Goal: Task Accomplishment & Management: Complete application form

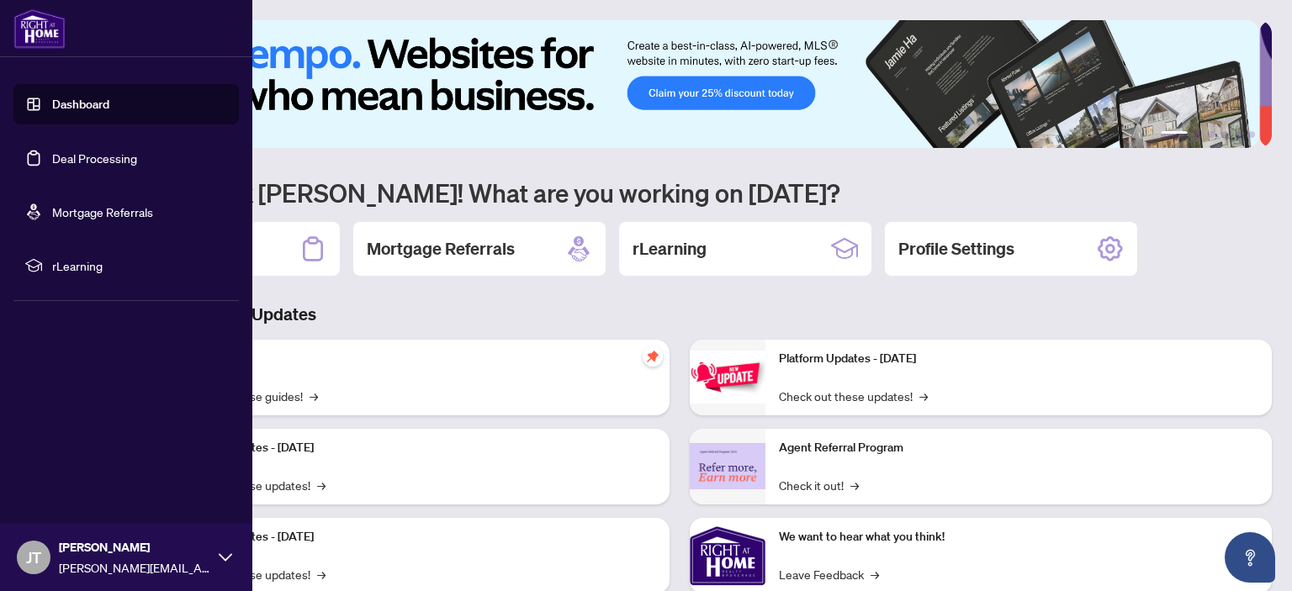
click at [96, 154] on link "Deal Processing" at bounding box center [94, 158] width 85 height 15
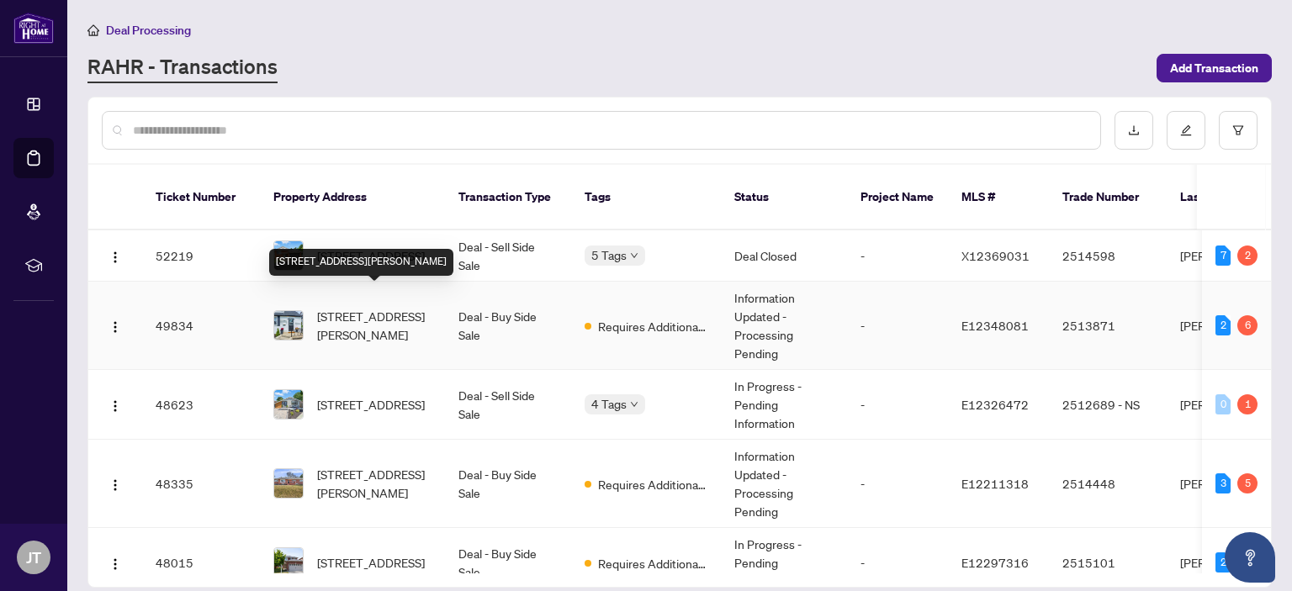
click at [357, 308] on span "394 Beverly St, Oshawa, Ontario L1G 1P6, Canada" at bounding box center [374, 325] width 114 height 37
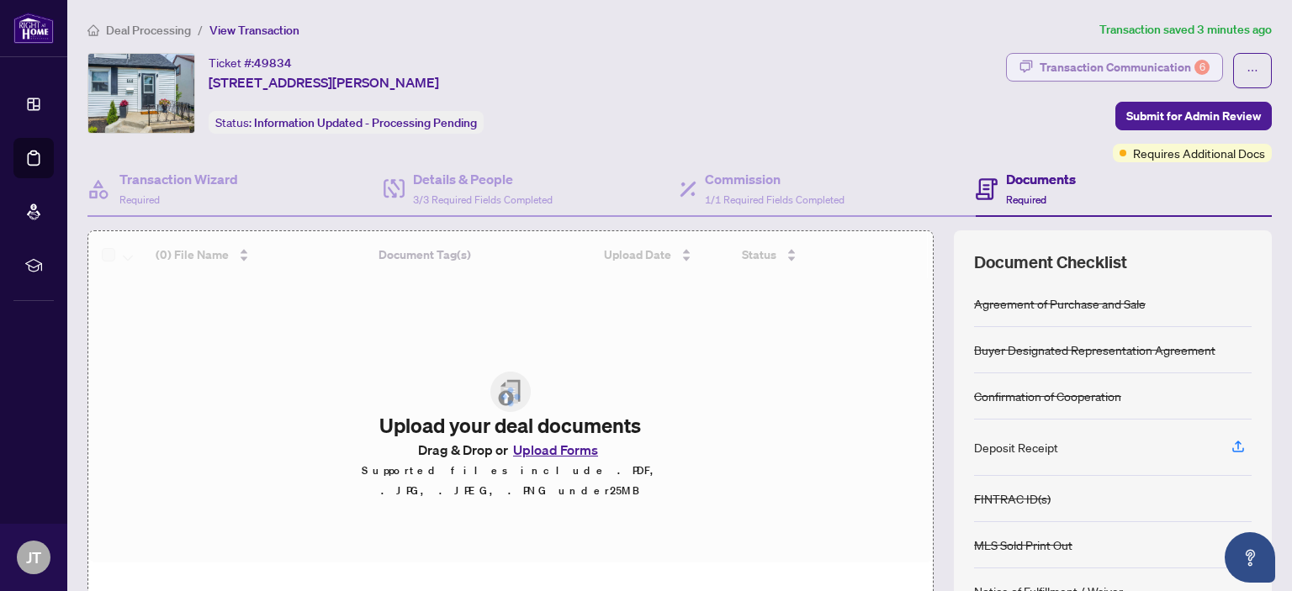
click at [1080, 63] on div "Transaction Communication 6" at bounding box center [1125, 67] width 170 height 27
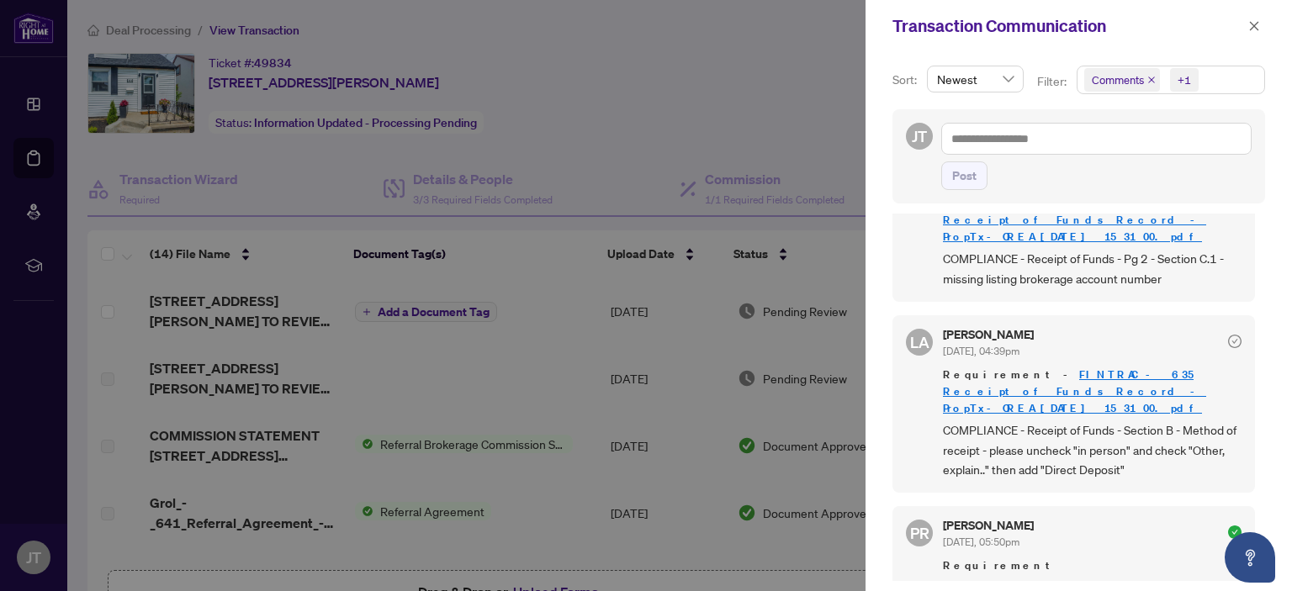
scroll to position [1178, 0]
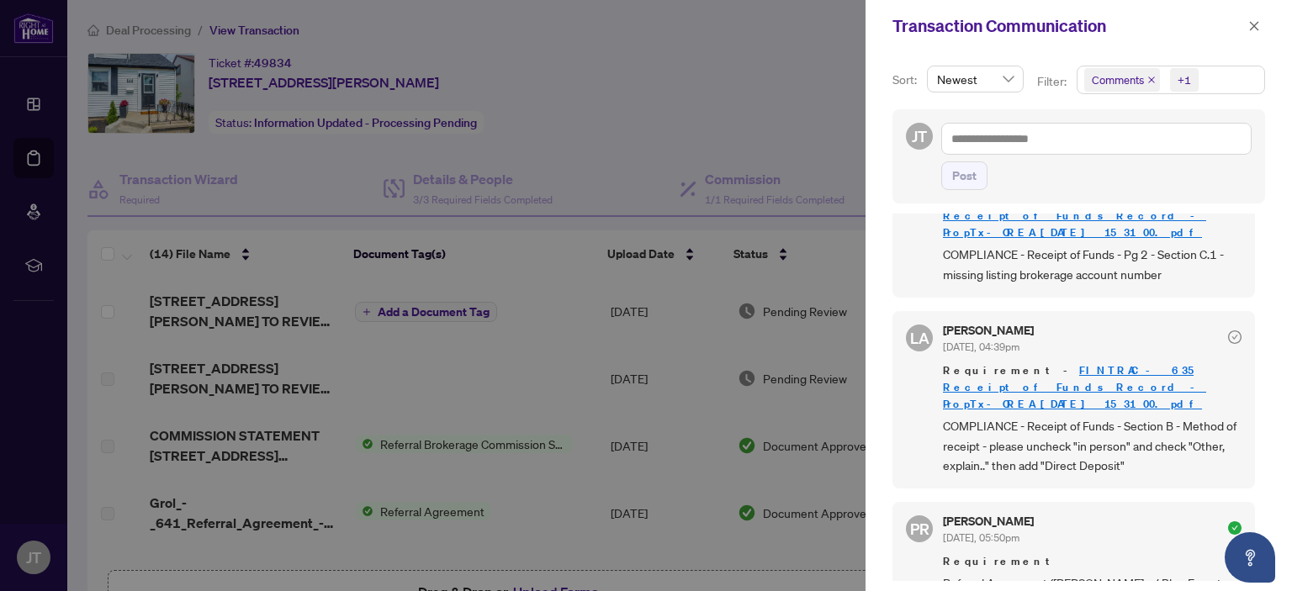
click at [764, 134] on div at bounding box center [646, 295] width 1292 height 591
click at [1251, 26] on icon "close" at bounding box center [1254, 26] width 12 height 12
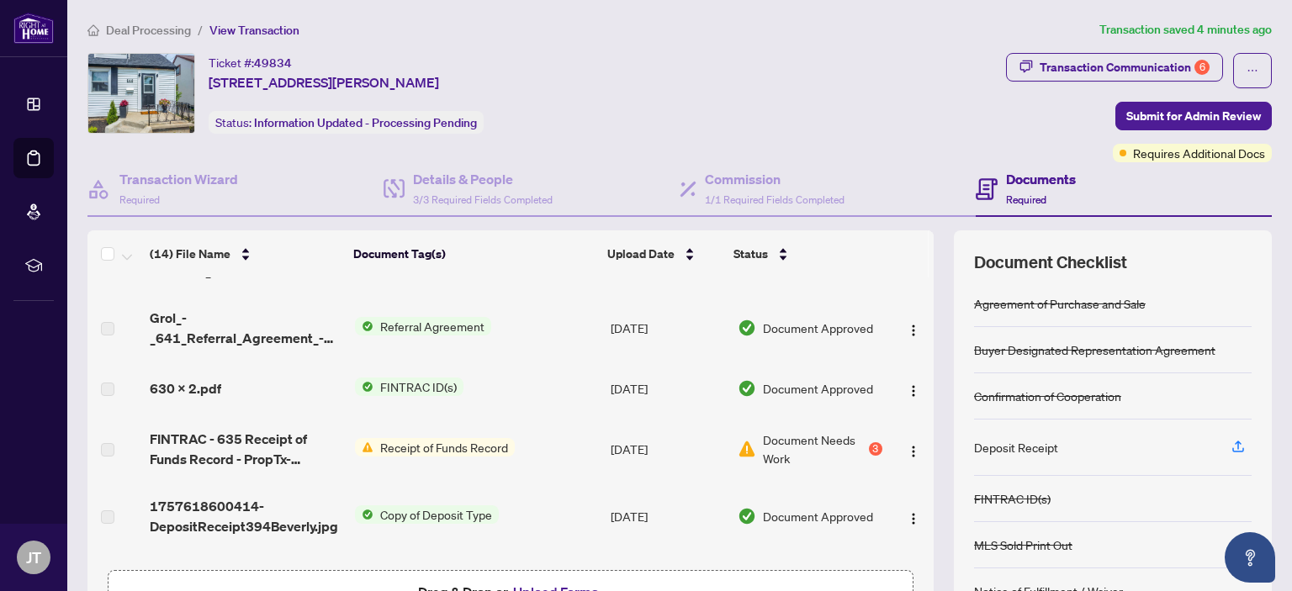
scroll to position [185, 0]
click at [431, 442] on span "Receipt of Funds Record" at bounding box center [443, 447] width 141 height 19
click at [404, 504] on span "Receipt of Funds Record" at bounding box center [425, 501] width 141 height 19
click at [424, 438] on span "Receipt of Funds Record" at bounding box center [443, 447] width 141 height 19
click at [231, 442] on span "FINTRAC - 635 Receipt of Funds Record - PropTx-OREA_2025-09-11 15_31_00.pdf" at bounding box center [245, 449] width 191 height 40
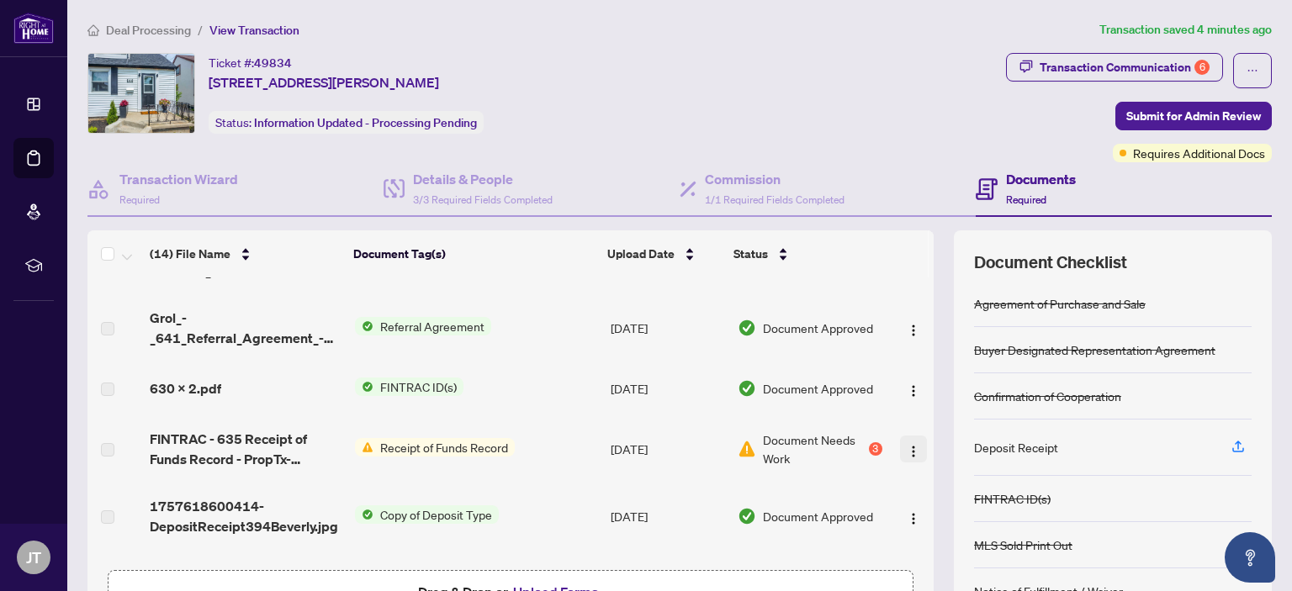
click at [907, 445] on img "button" at bounding box center [913, 451] width 13 height 13
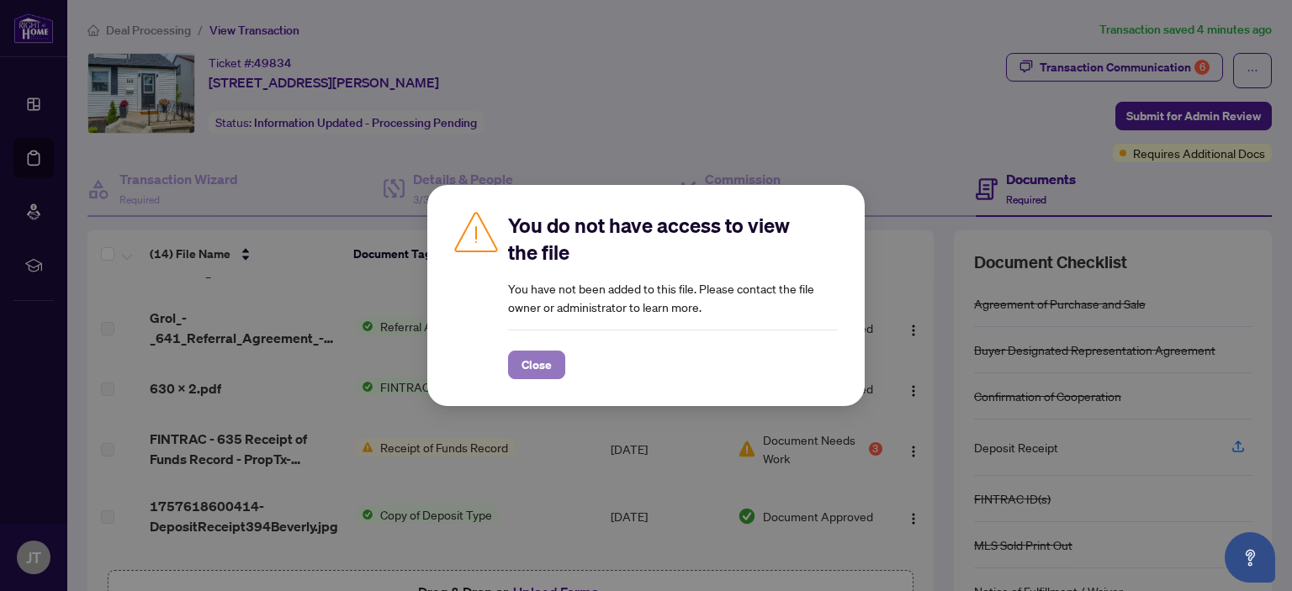
click at [528, 356] on span "Close" at bounding box center [536, 365] width 30 height 27
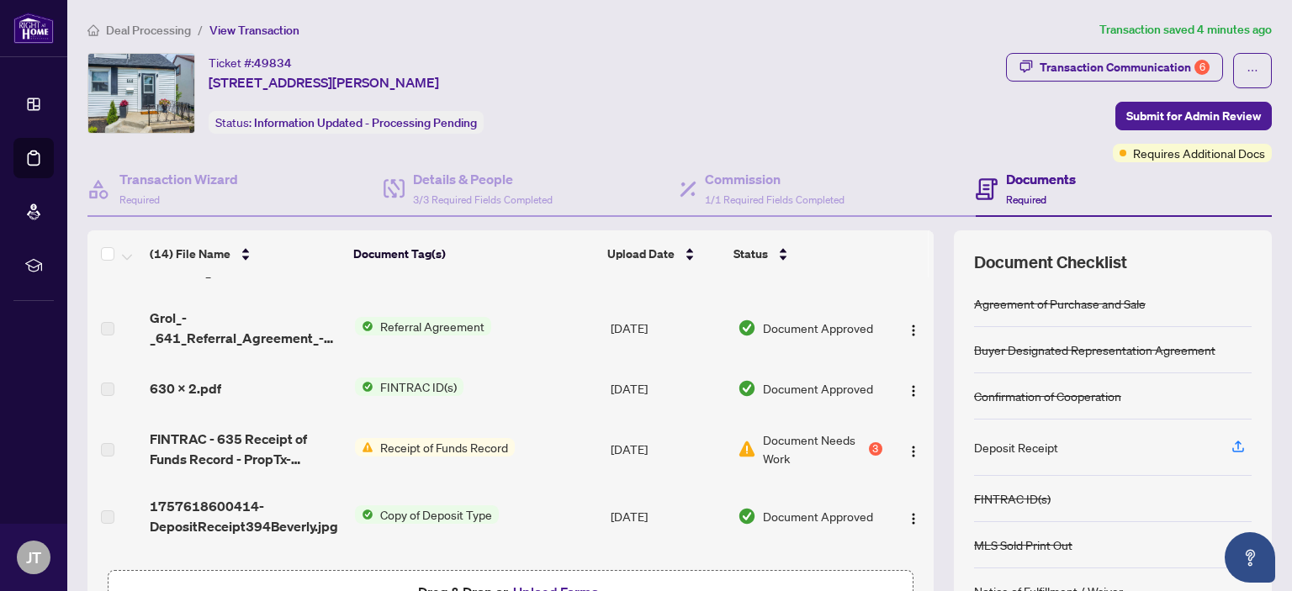
scroll to position [0, 0]
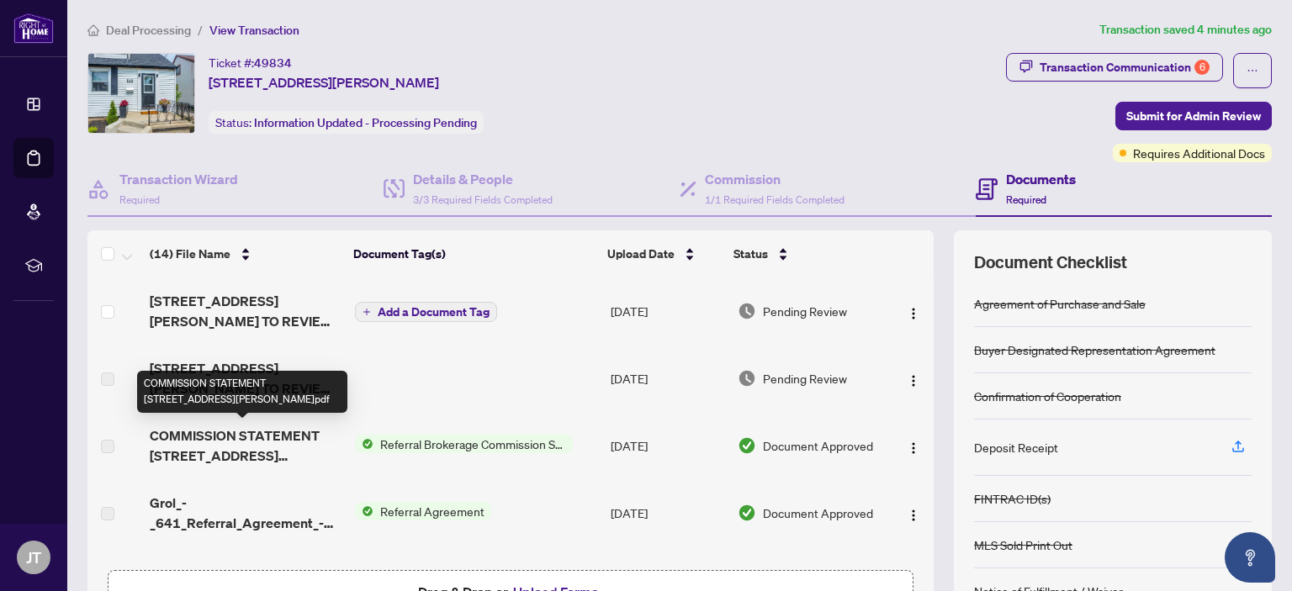
click at [259, 441] on span "COMMISSION STATEMENT 394 BEVERLY STREET.pdf" at bounding box center [245, 446] width 191 height 40
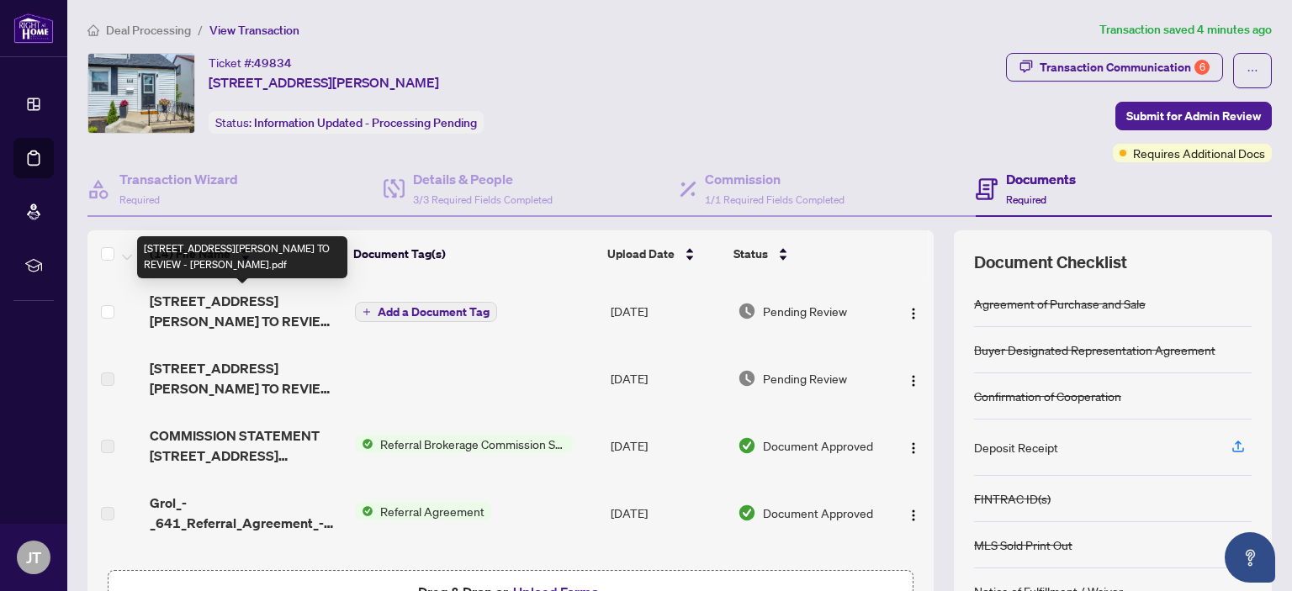
click at [236, 297] on span "394 Beverly St - TS - AGENT TO REVIEW - Josh.pdf" at bounding box center [245, 311] width 191 height 40
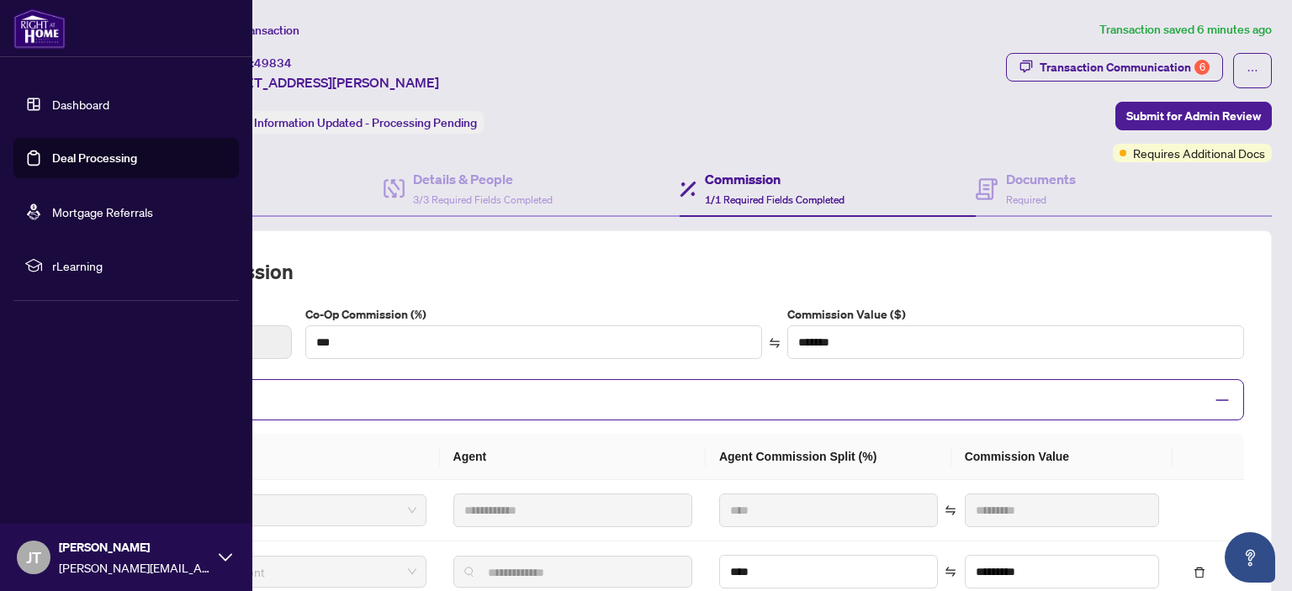
click at [52, 151] on link "Deal Processing" at bounding box center [94, 158] width 85 height 15
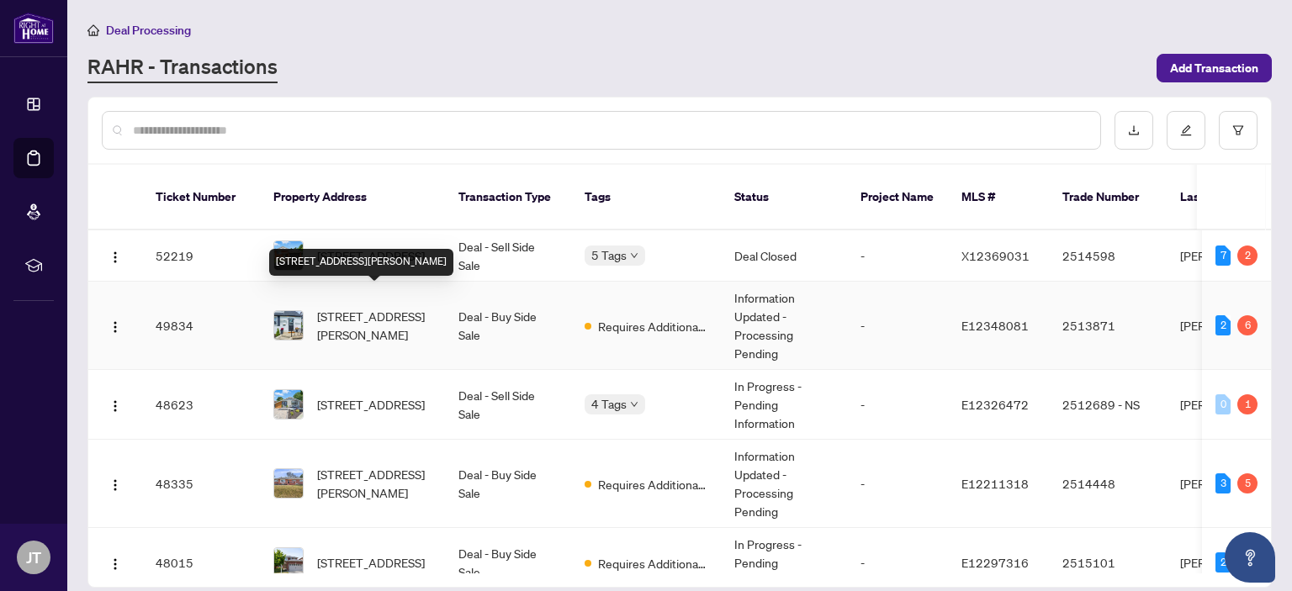
click at [383, 307] on span "[STREET_ADDRESS][PERSON_NAME]" at bounding box center [374, 325] width 114 height 37
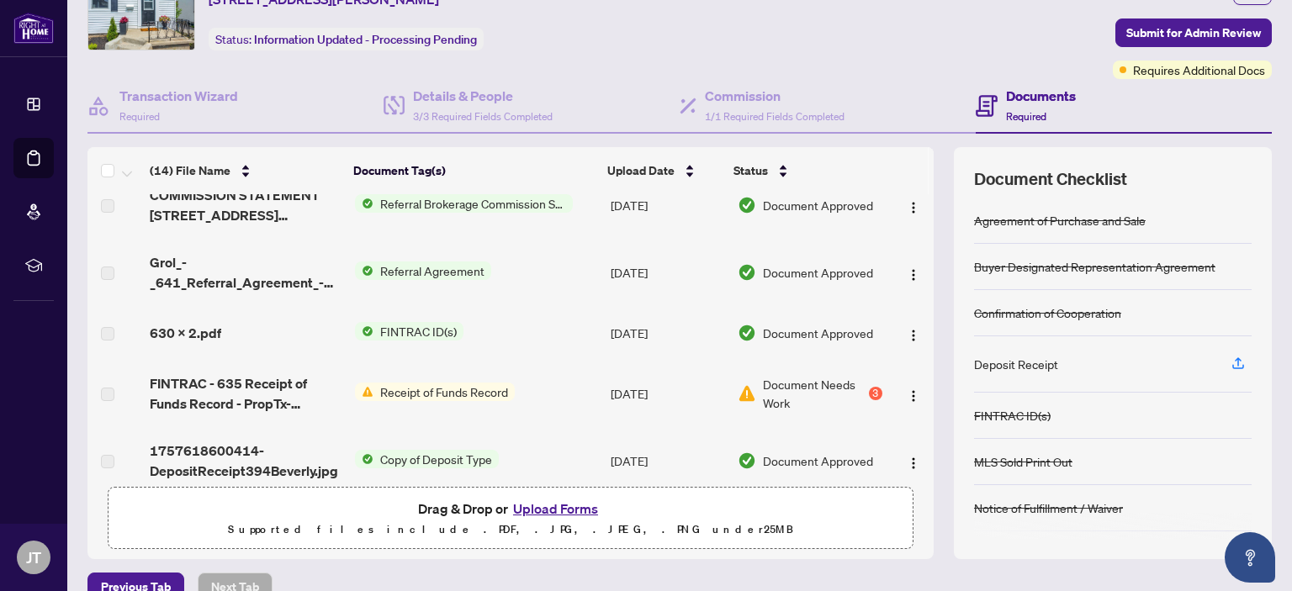
scroll to position [158, 0]
click at [488, 382] on span "Receipt of Funds Record" at bounding box center [443, 391] width 141 height 19
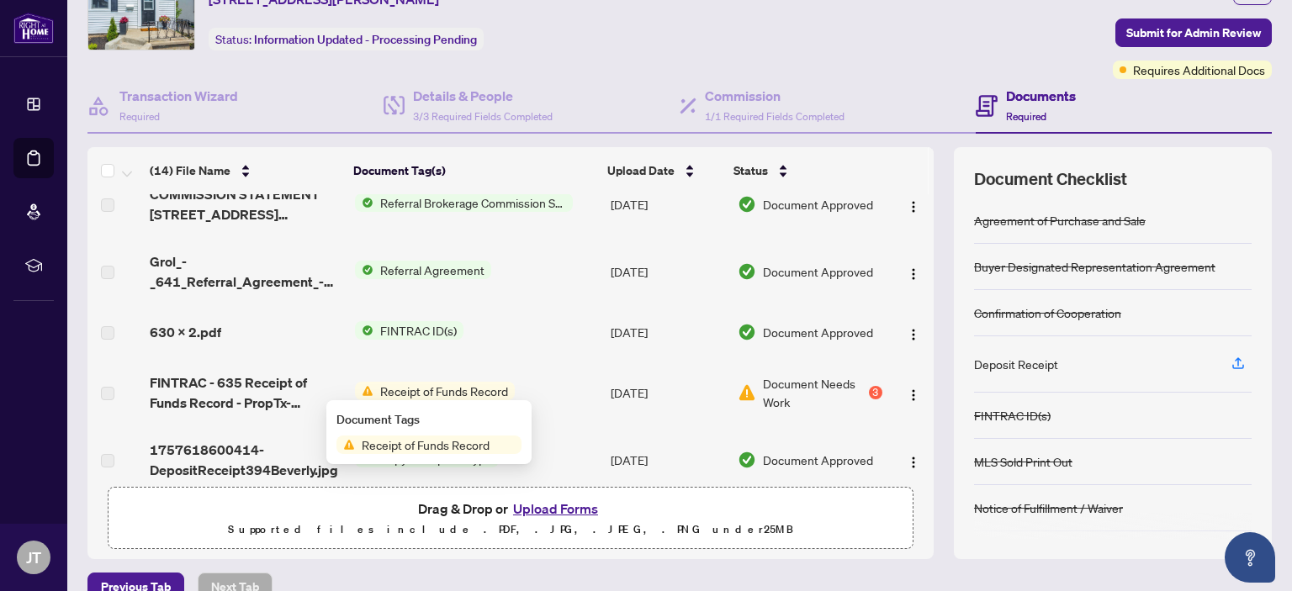
click at [423, 441] on span "Receipt of Funds Record" at bounding box center [425, 445] width 141 height 19
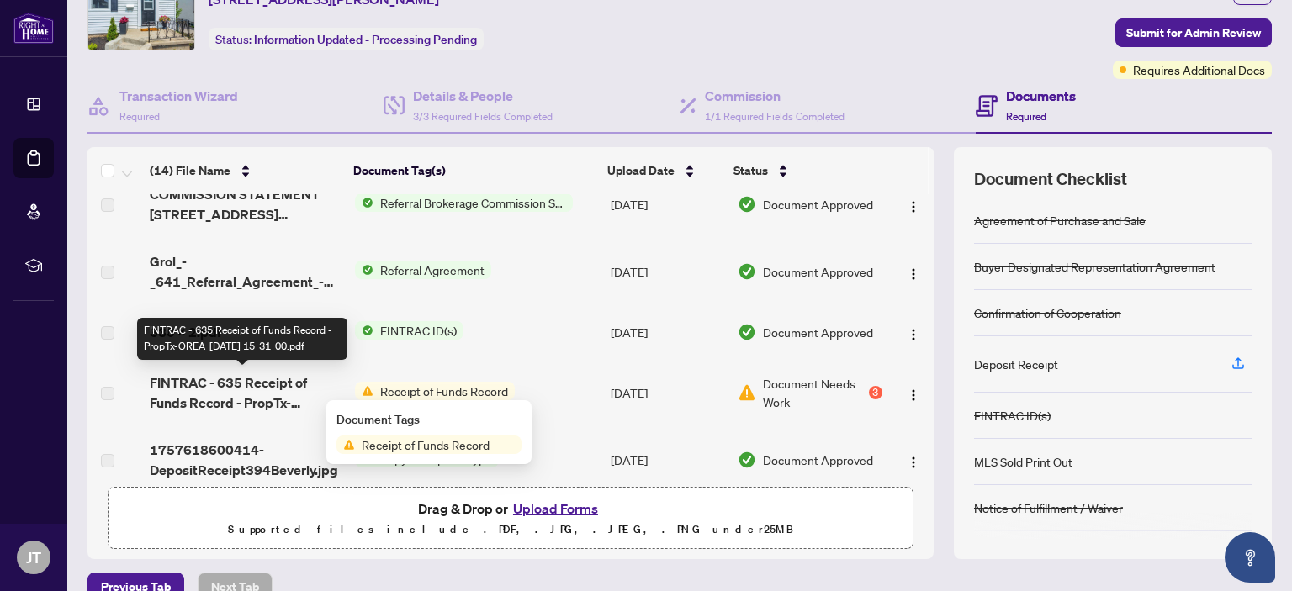
click at [258, 390] on span "FINTRAC - 635 Receipt of Funds Record - PropTx-OREA_2025-09-11 15_31_00.pdf" at bounding box center [245, 393] width 191 height 40
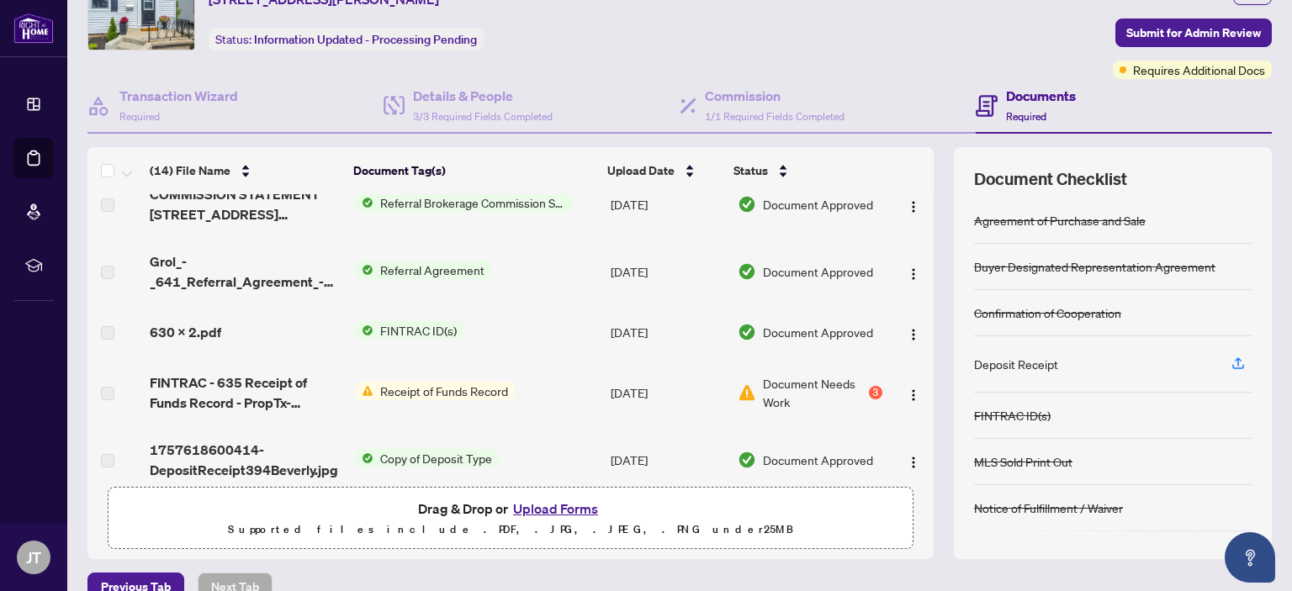
click at [431, 384] on span "Receipt of Funds Record" at bounding box center [443, 391] width 141 height 19
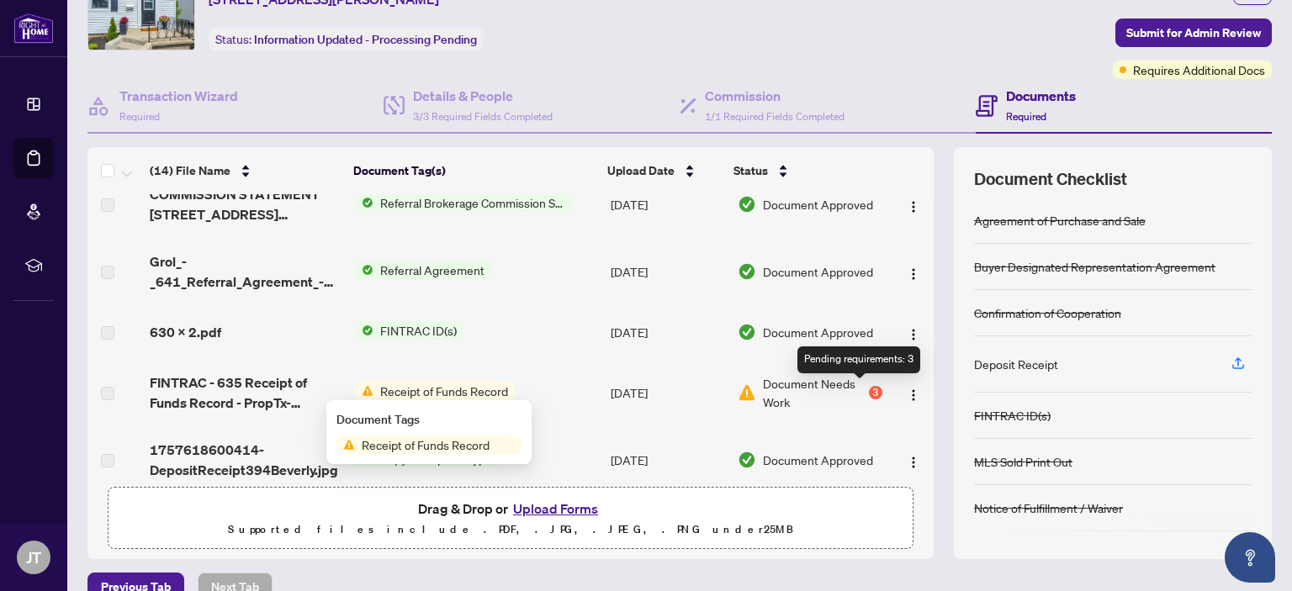
click at [869, 393] on div "3" at bounding box center [875, 392] width 13 height 13
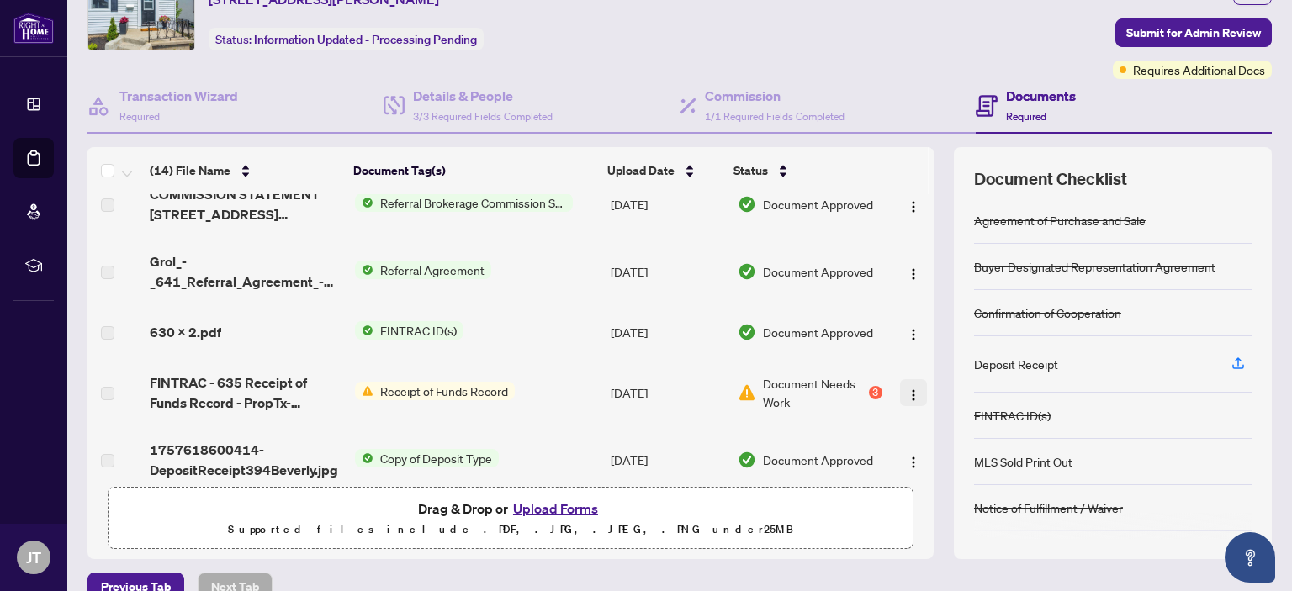
click at [907, 393] on img "button" at bounding box center [913, 395] width 13 height 13
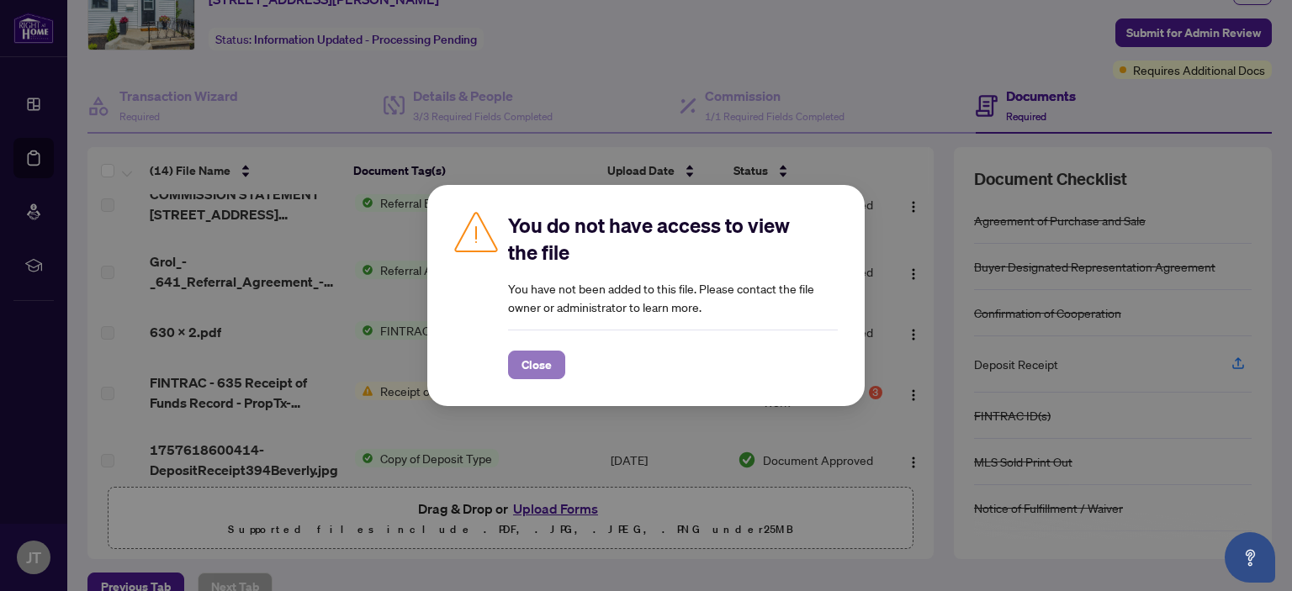
click at [532, 363] on span "Close" at bounding box center [536, 365] width 30 height 27
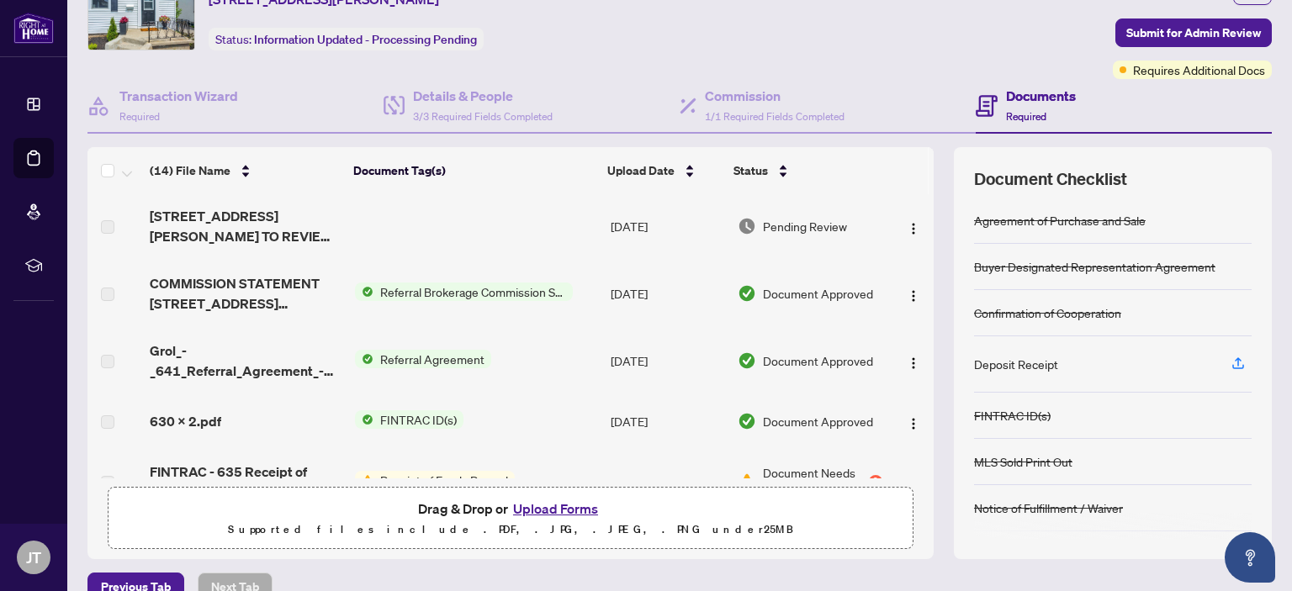
scroll to position [118, 0]
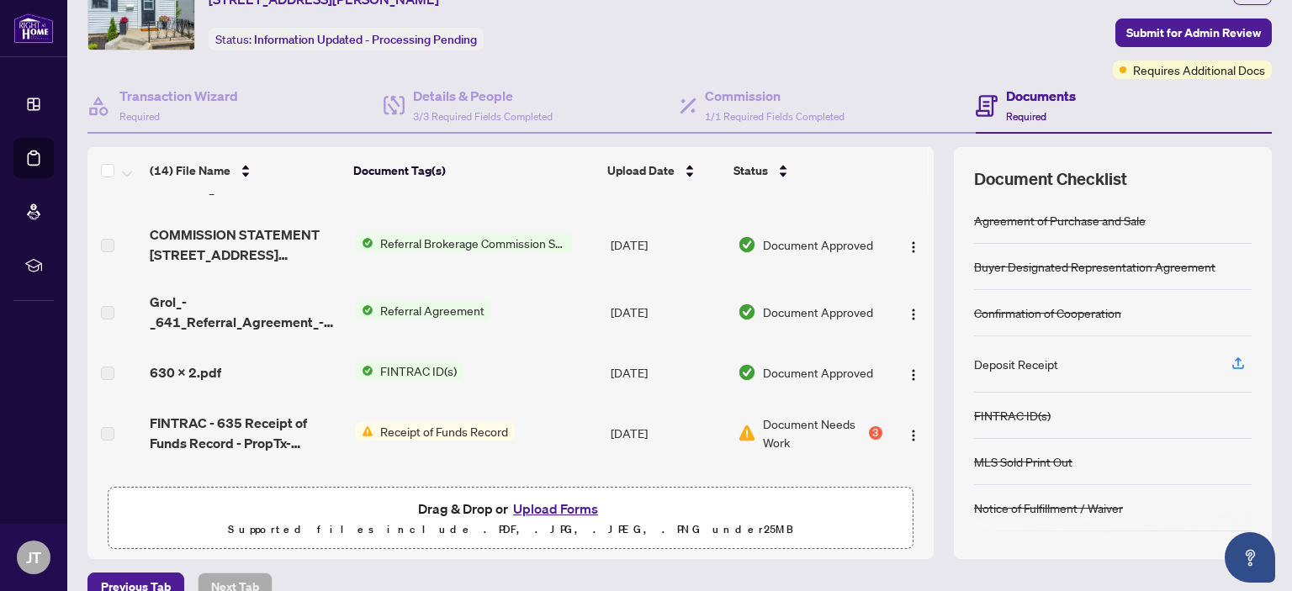
click at [869, 429] on div "3" at bounding box center [875, 432] width 13 height 13
click at [907, 430] on img "button" at bounding box center [913, 435] width 13 height 13
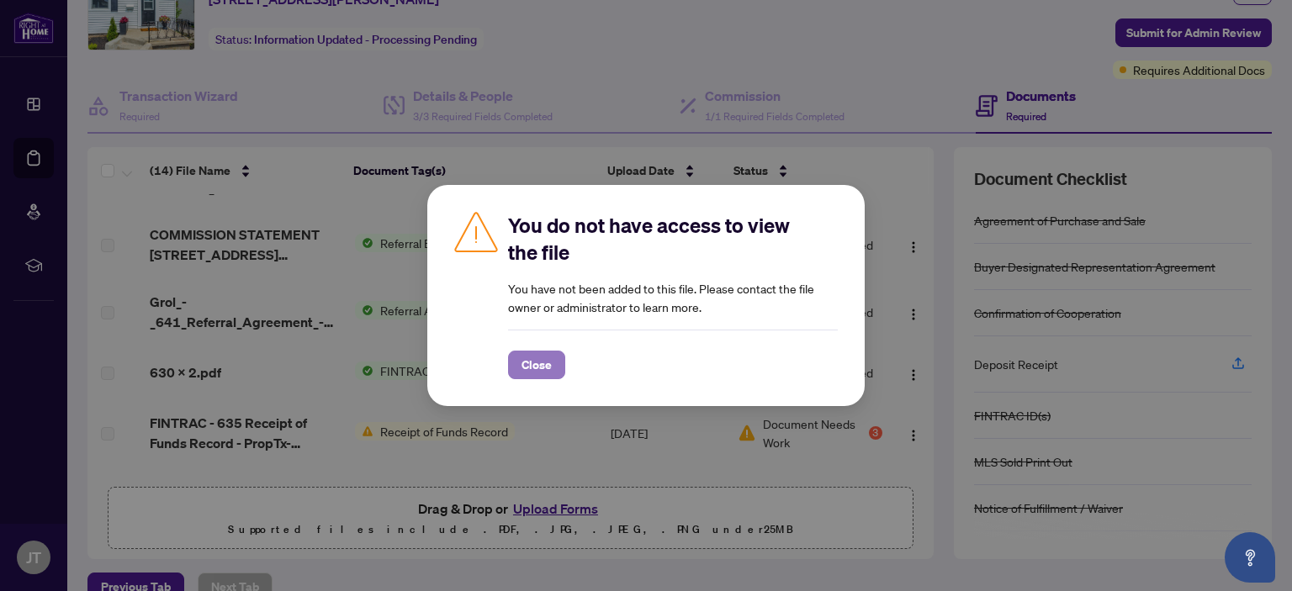
click at [538, 362] on span "Close" at bounding box center [536, 365] width 30 height 27
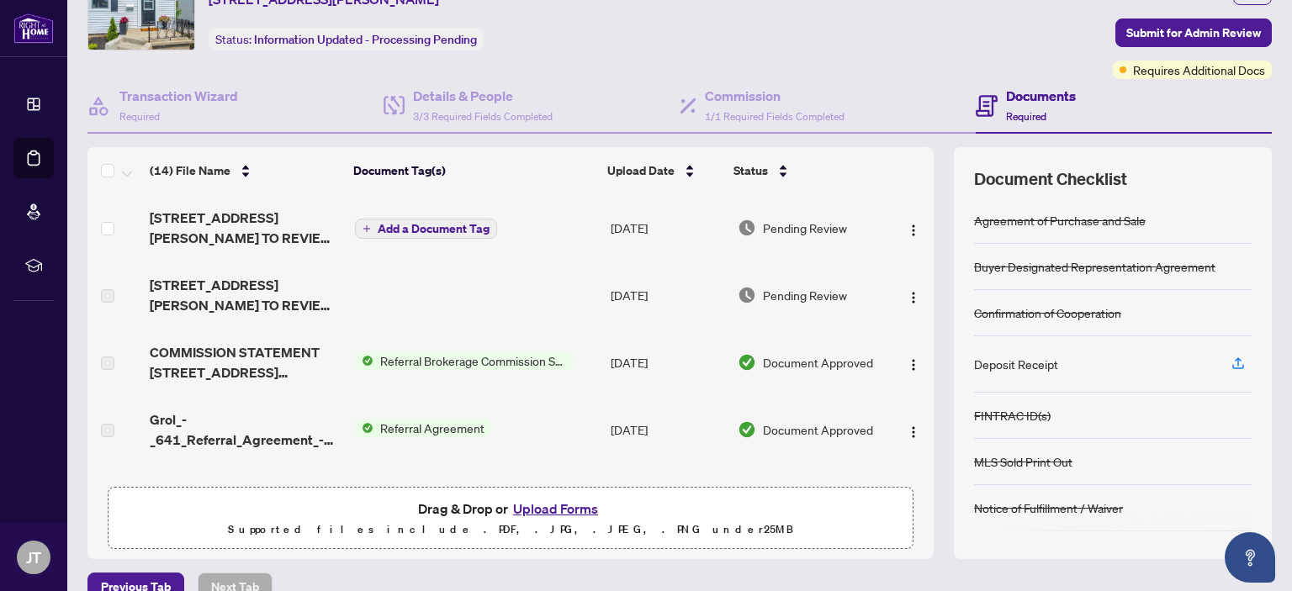
scroll to position [0, 0]
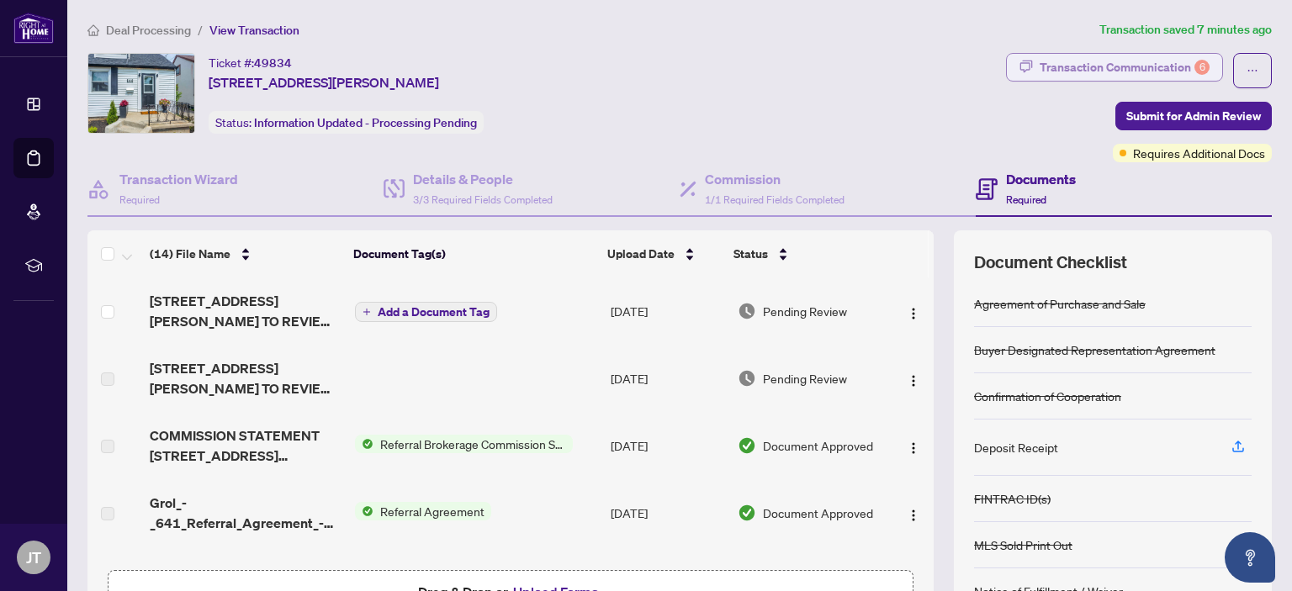
click at [1047, 60] on div "Transaction Communication 6" at bounding box center [1125, 67] width 170 height 27
type textarea "**********"
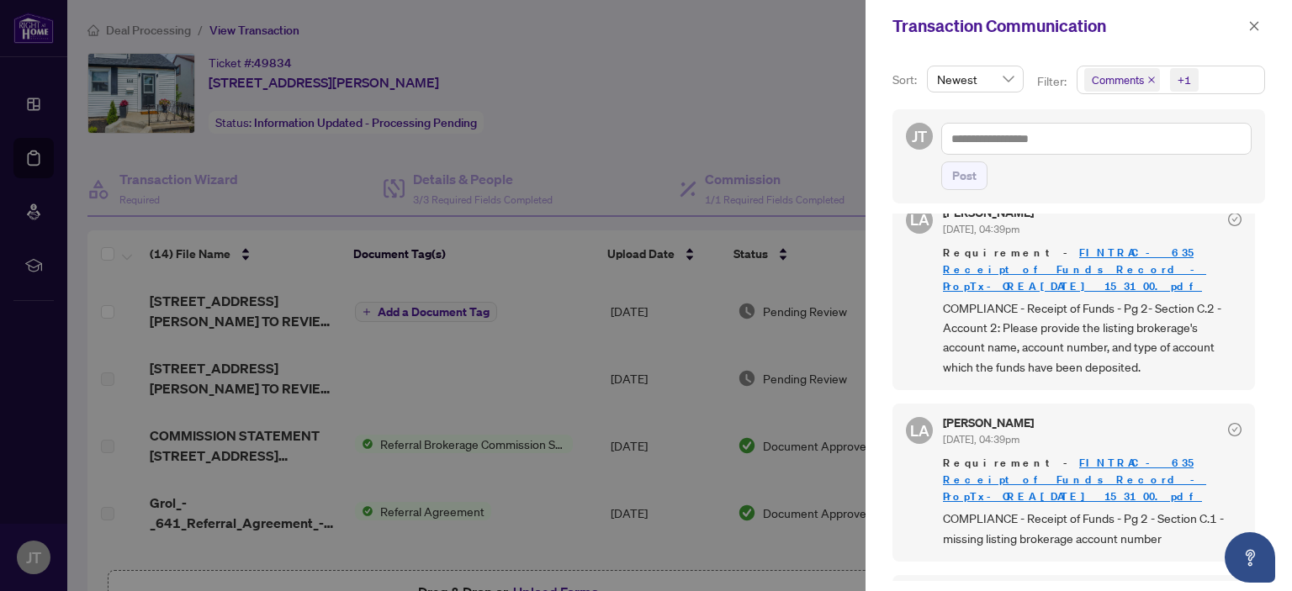
scroll to position [912, 0]
click at [1252, 21] on icon "close" at bounding box center [1254, 26] width 12 height 12
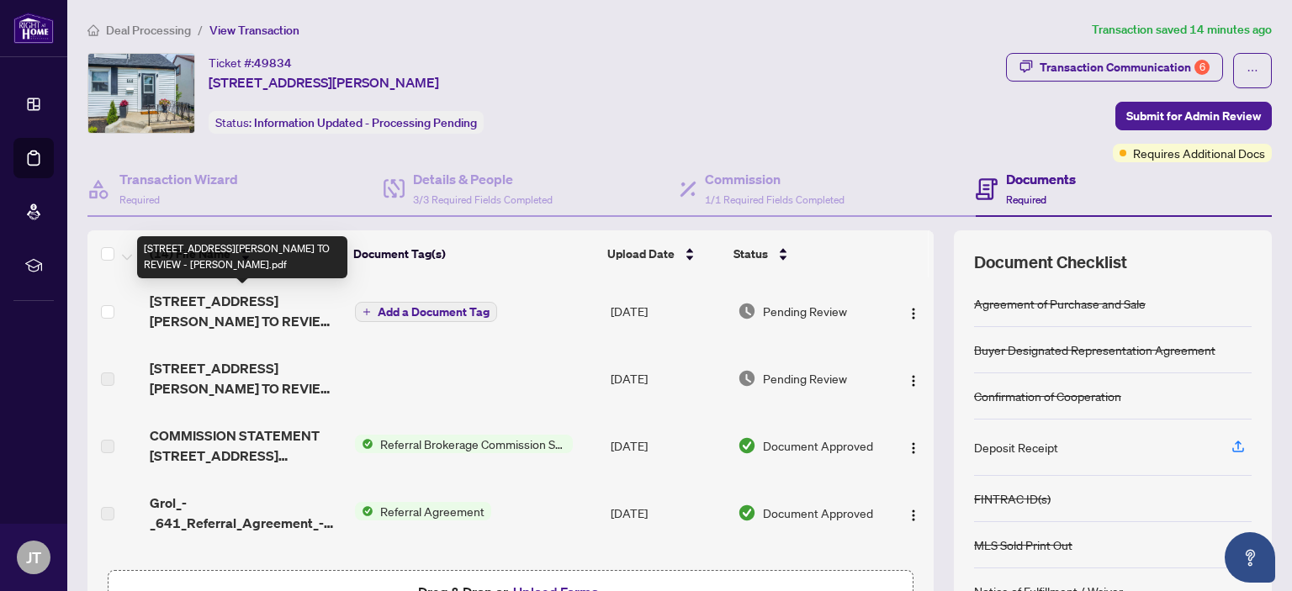
click at [251, 301] on span "394 Beverly St - TS - AGENT TO REVIEW - Josh.pdf" at bounding box center [245, 311] width 191 height 40
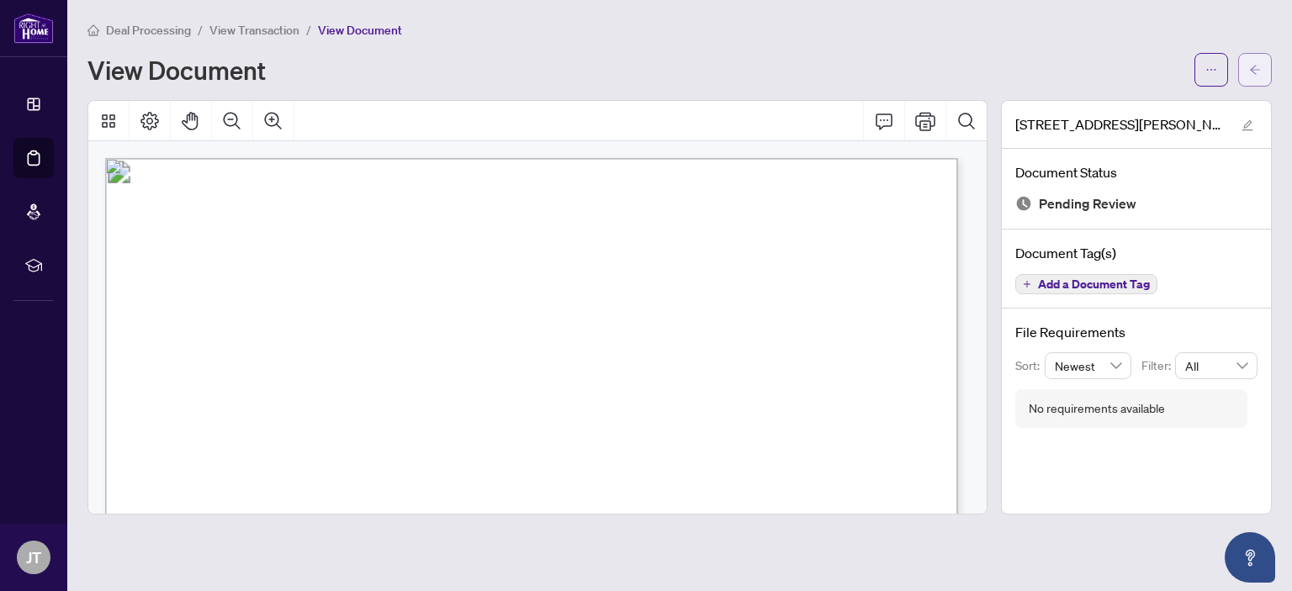
click at [1258, 64] on icon "arrow-left" at bounding box center [1255, 70] width 12 height 12
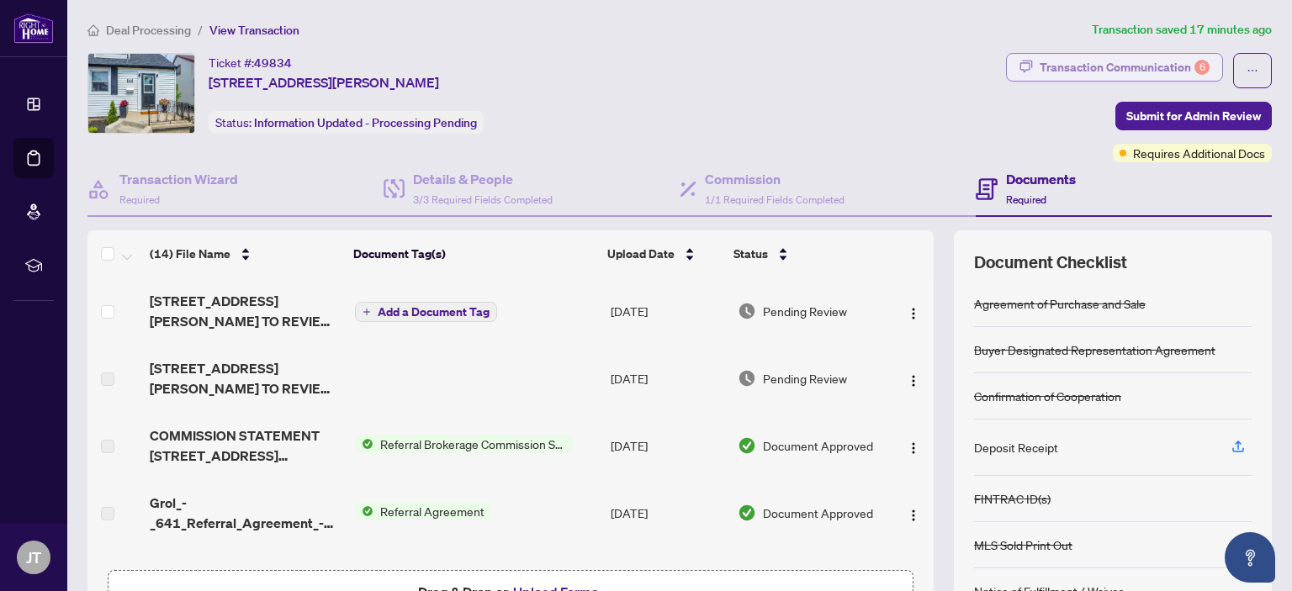
click at [1070, 58] on div "Transaction Communication 6" at bounding box center [1125, 67] width 170 height 27
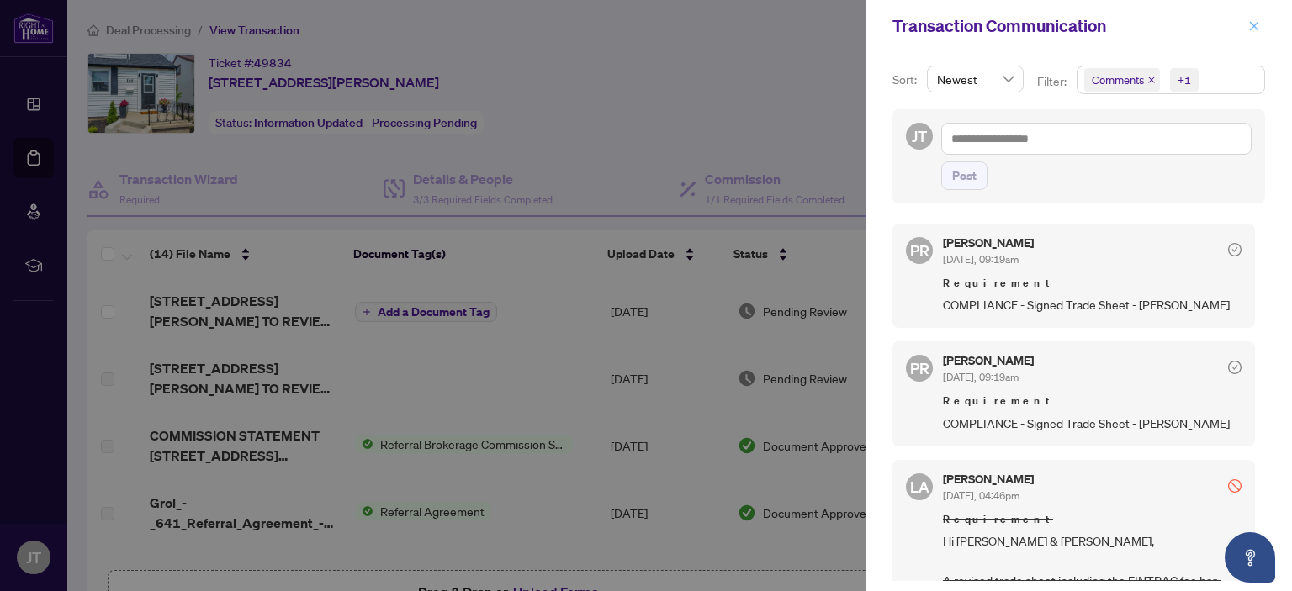
click at [1256, 25] on icon "close" at bounding box center [1254, 26] width 12 height 12
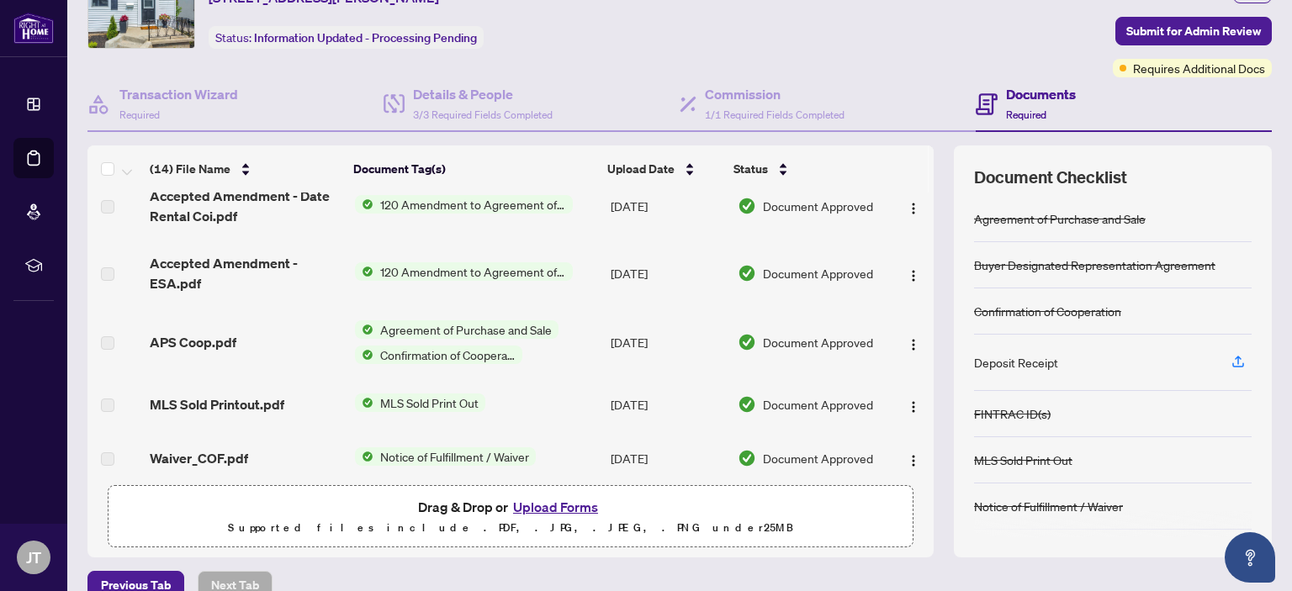
scroll to position [111, 0]
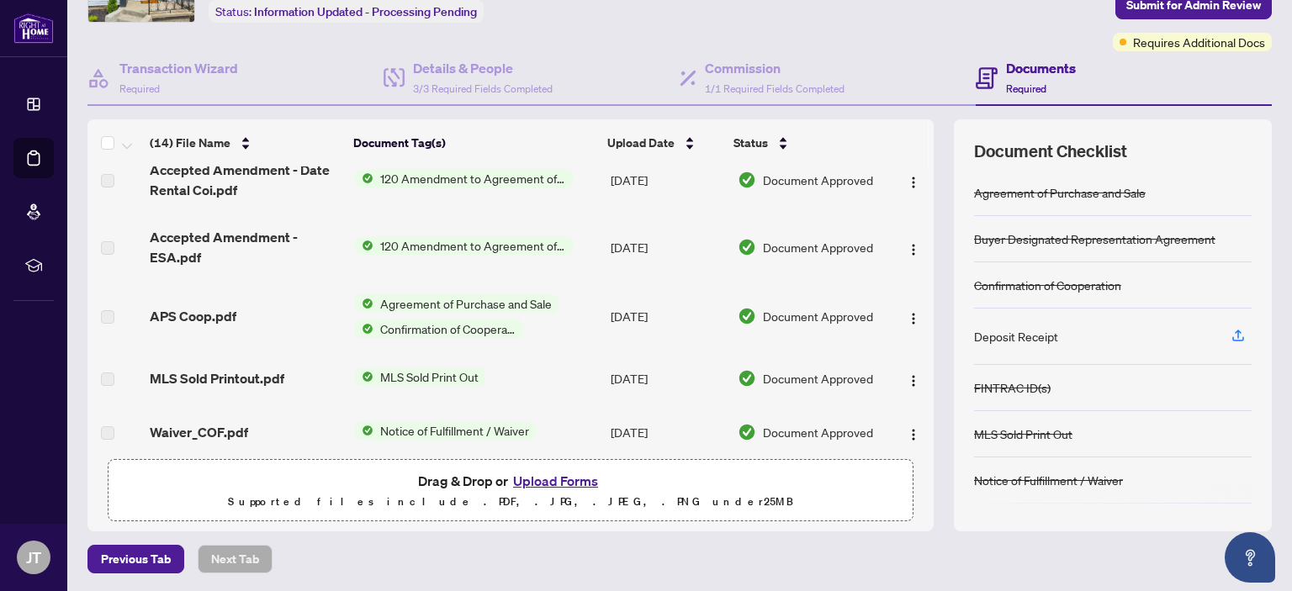
click at [563, 477] on button "Upload Forms" at bounding box center [555, 481] width 95 height 22
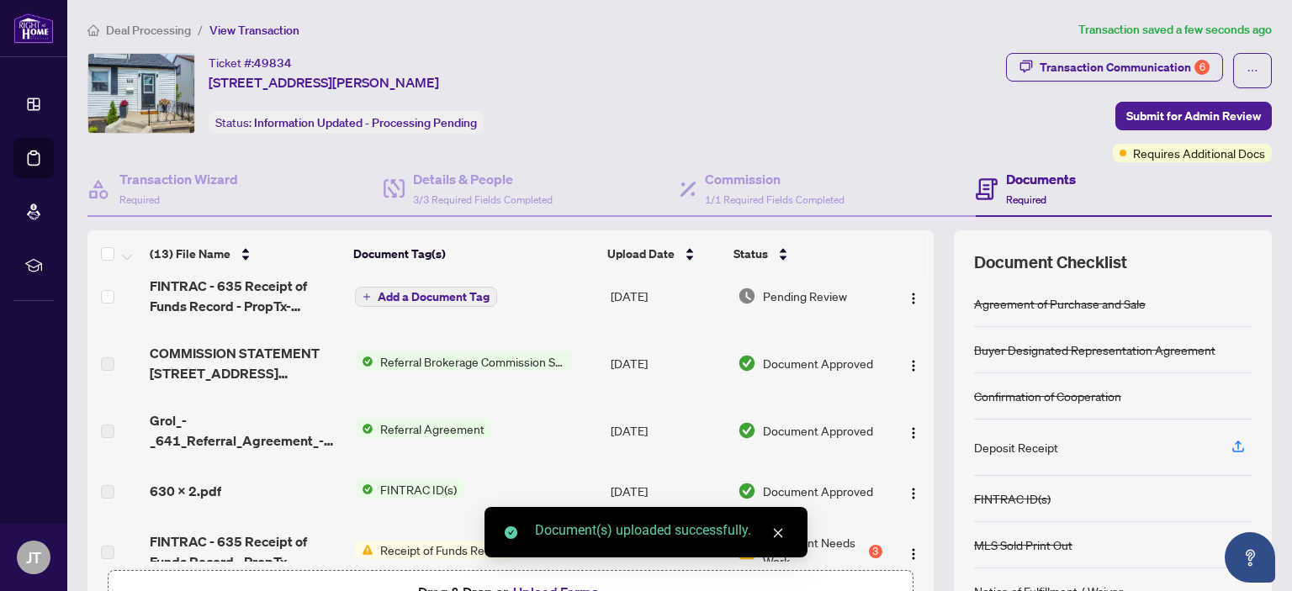
scroll to position [0, 0]
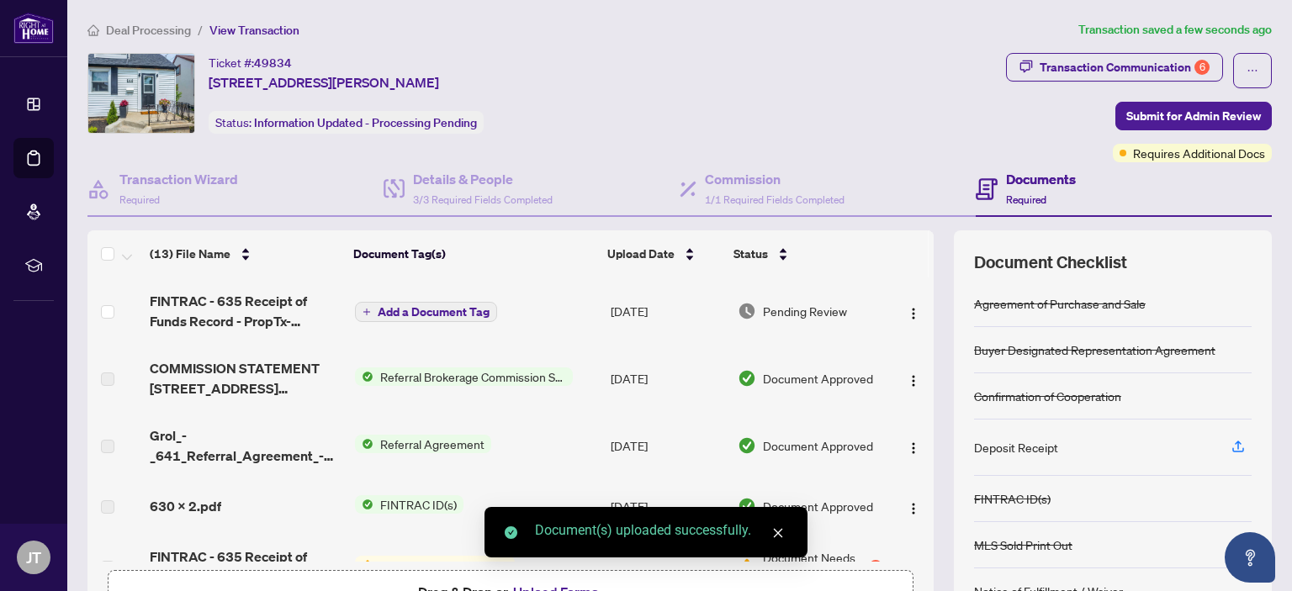
click at [422, 306] on span "Add a Document Tag" at bounding box center [434, 312] width 112 height 12
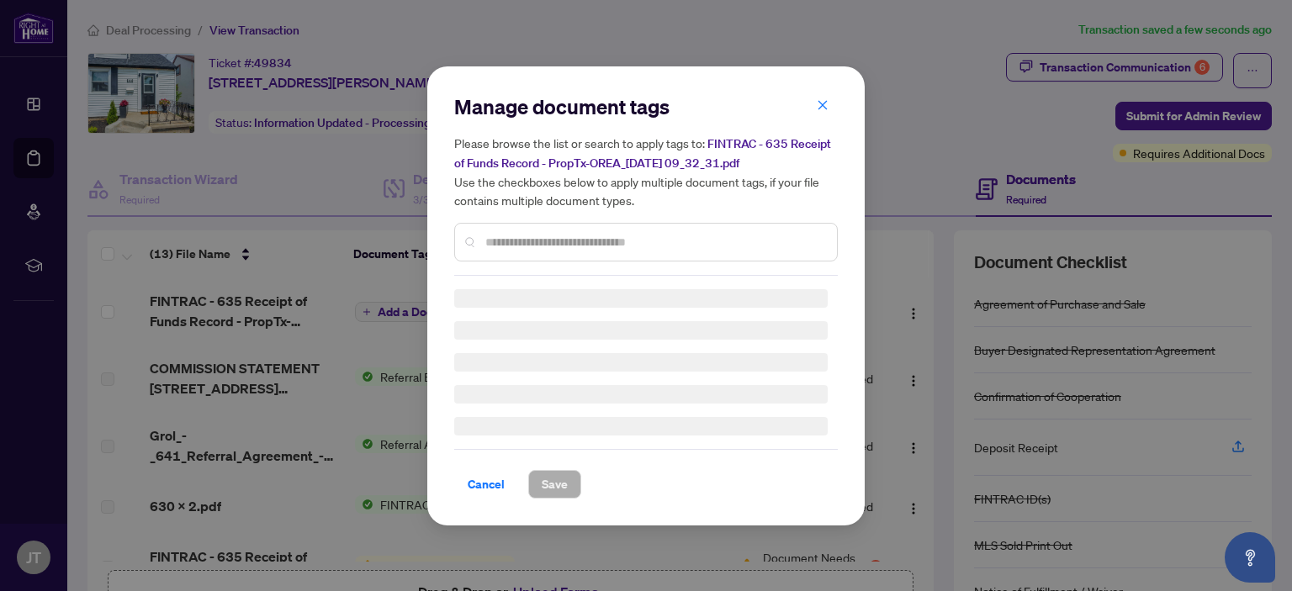
click at [608, 234] on input "text" at bounding box center [654, 242] width 338 height 19
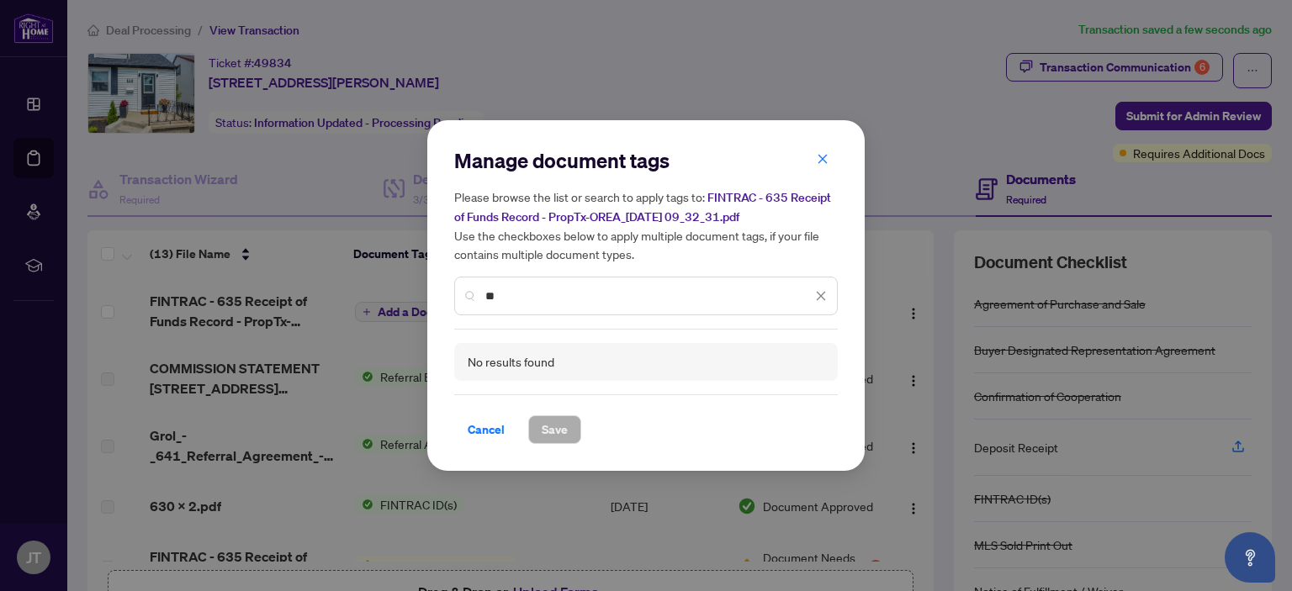
type input "*"
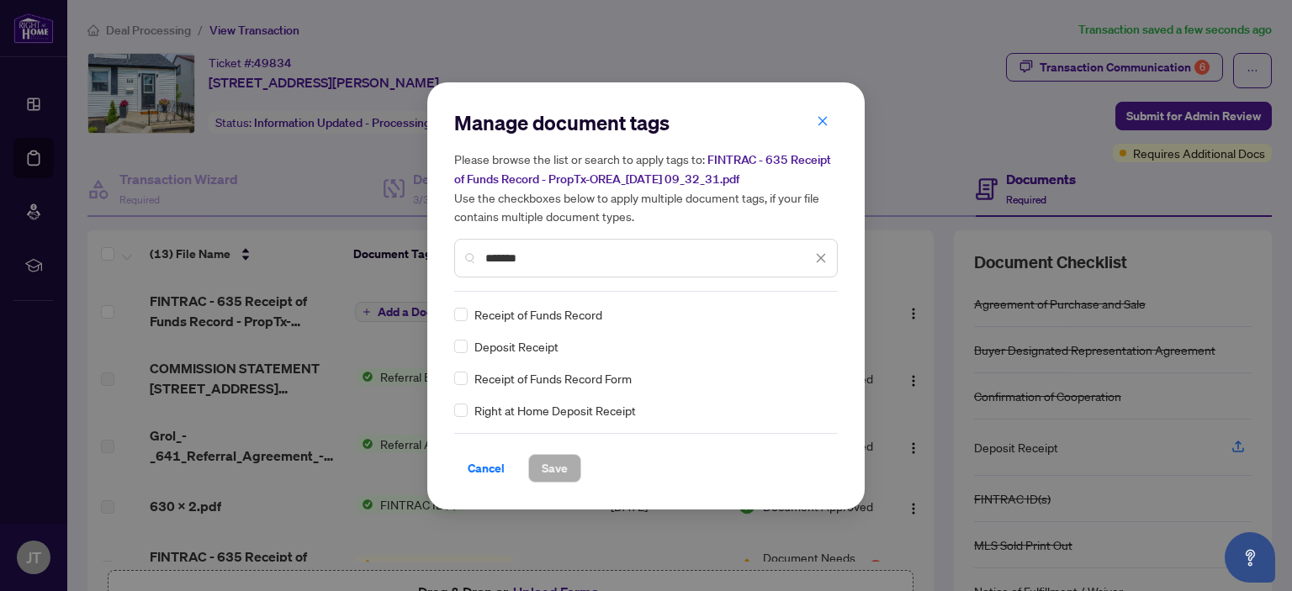
type input "*******"
click at [564, 463] on span "Save" at bounding box center [555, 468] width 26 height 27
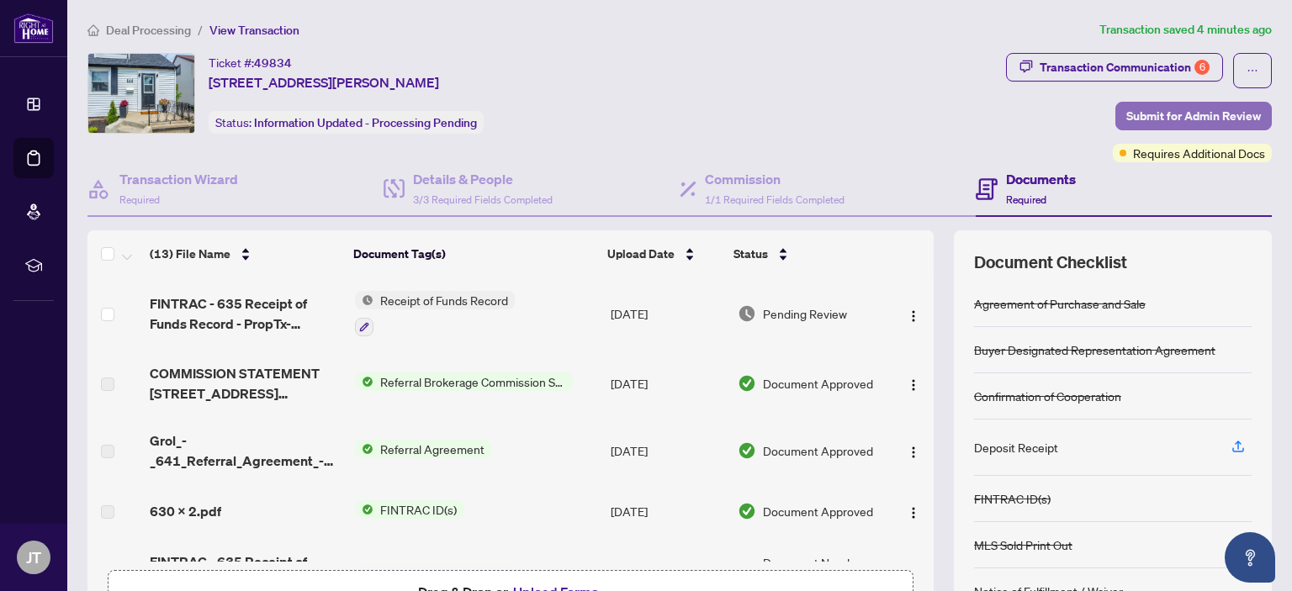
click at [1157, 114] on span "Submit for Admin Review" at bounding box center [1193, 116] width 135 height 27
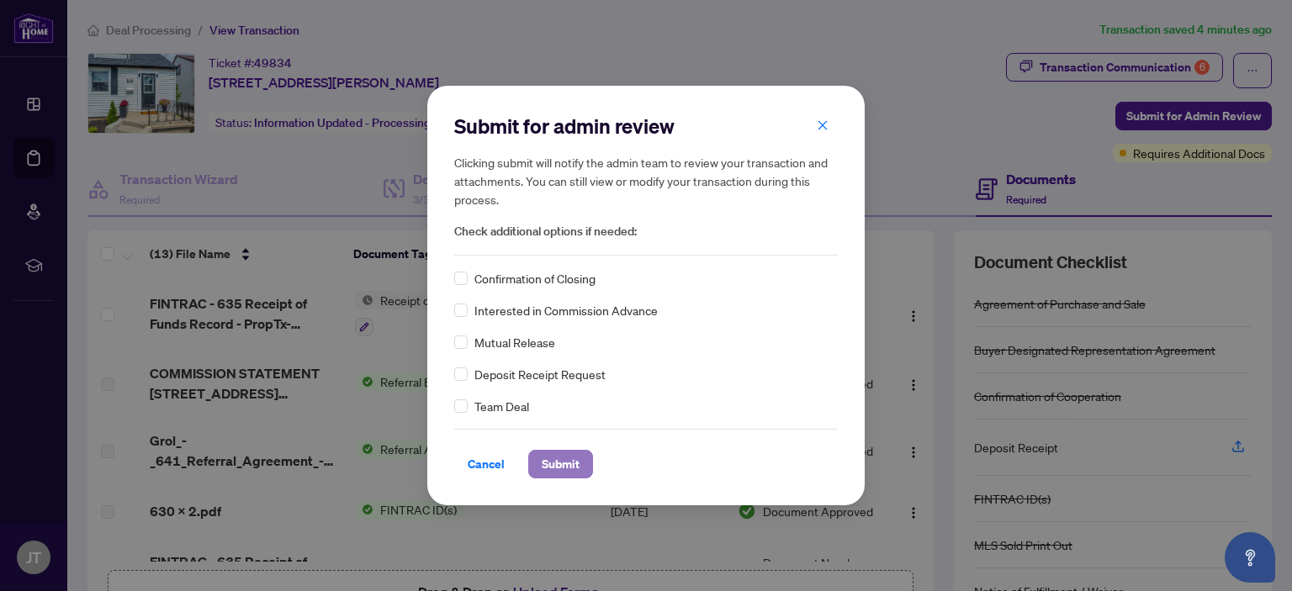
click at [571, 466] on span "Submit" at bounding box center [561, 464] width 38 height 27
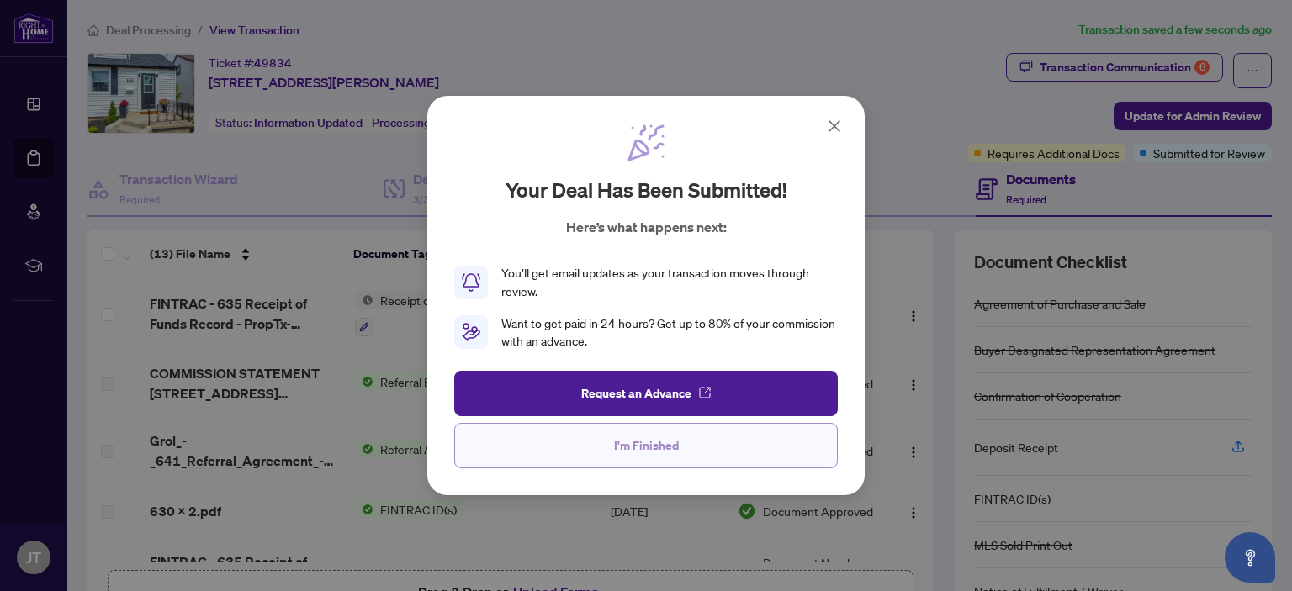
click at [656, 444] on span "I'm Finished" at bounding box center [646, 445] width 65 height 27
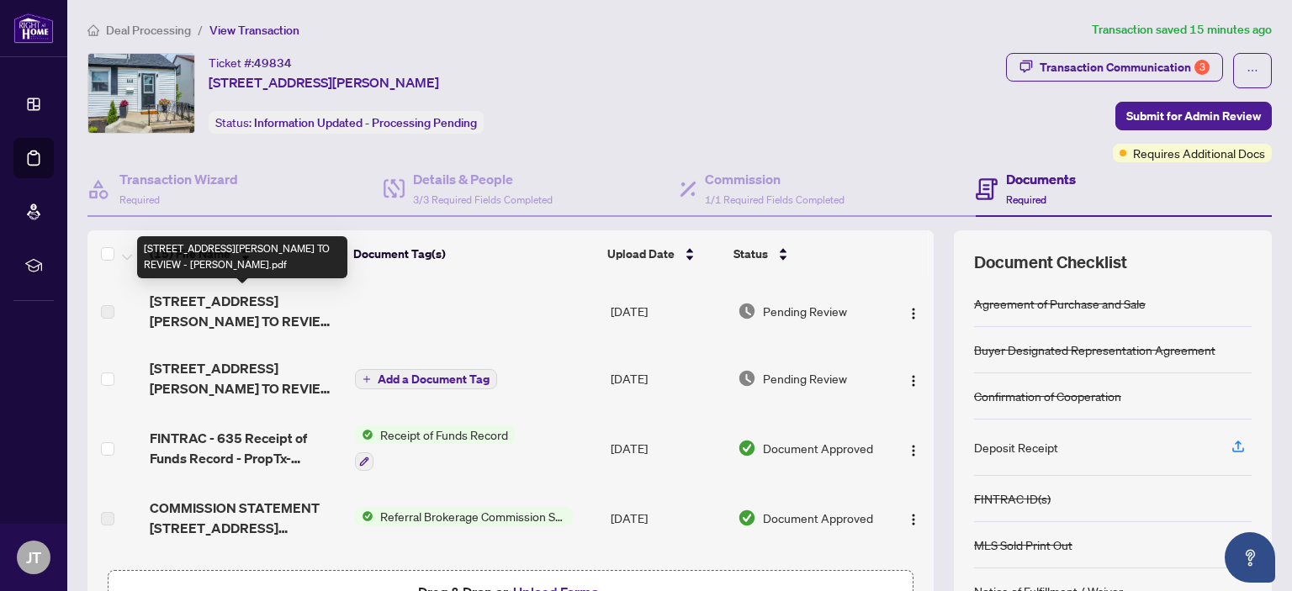
click at [241, 306] on span "[STREET_ADDRESS][PERSON_NAME] TO REVIEW - [PERSON_NAME].pdf" at bounding box center [245, 311] width 191 height 40
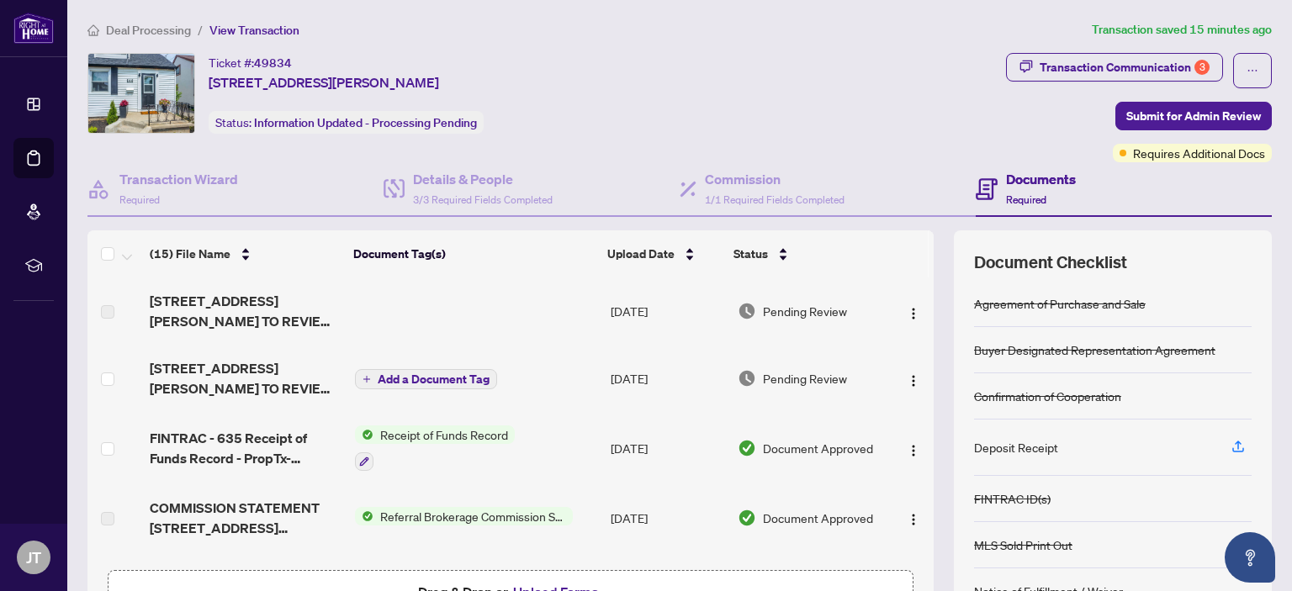
click at [225, 371] on span "[STREET_ADDRESS][PERSON_NAME] TO REVIEW - [PERSON_NAME].pdf" at bounding box center [245, 378] width 191 height 40
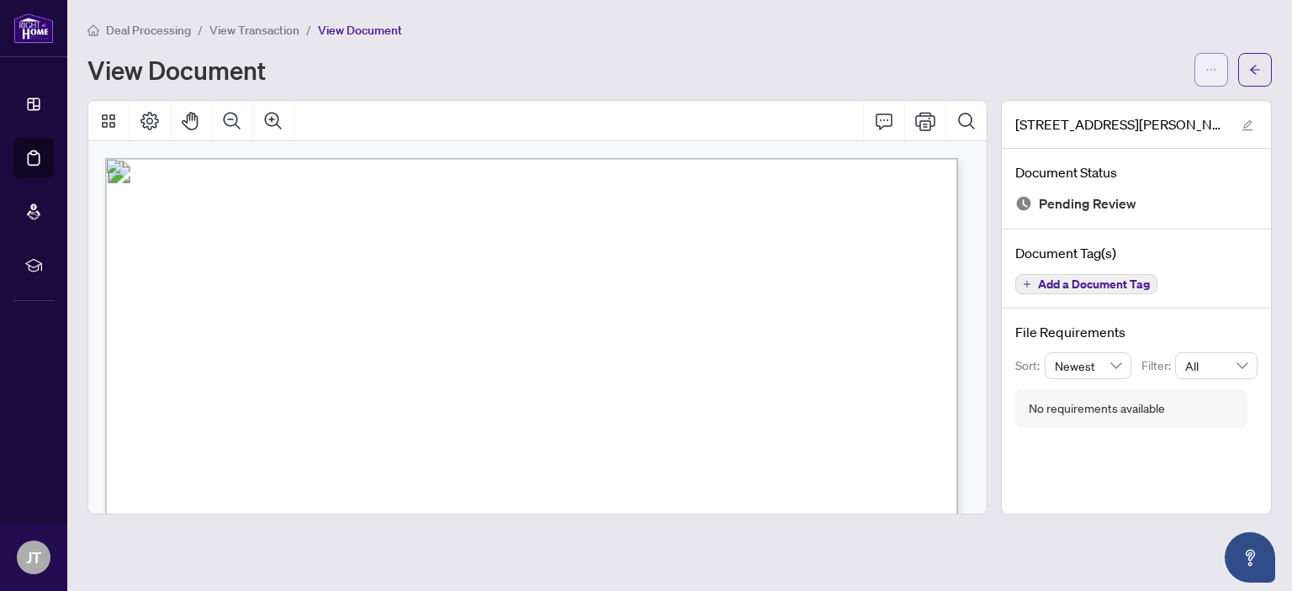
click at [1211, 73] on icon "ellipsis" at bounding box center [1211, 70] width 12 height 12
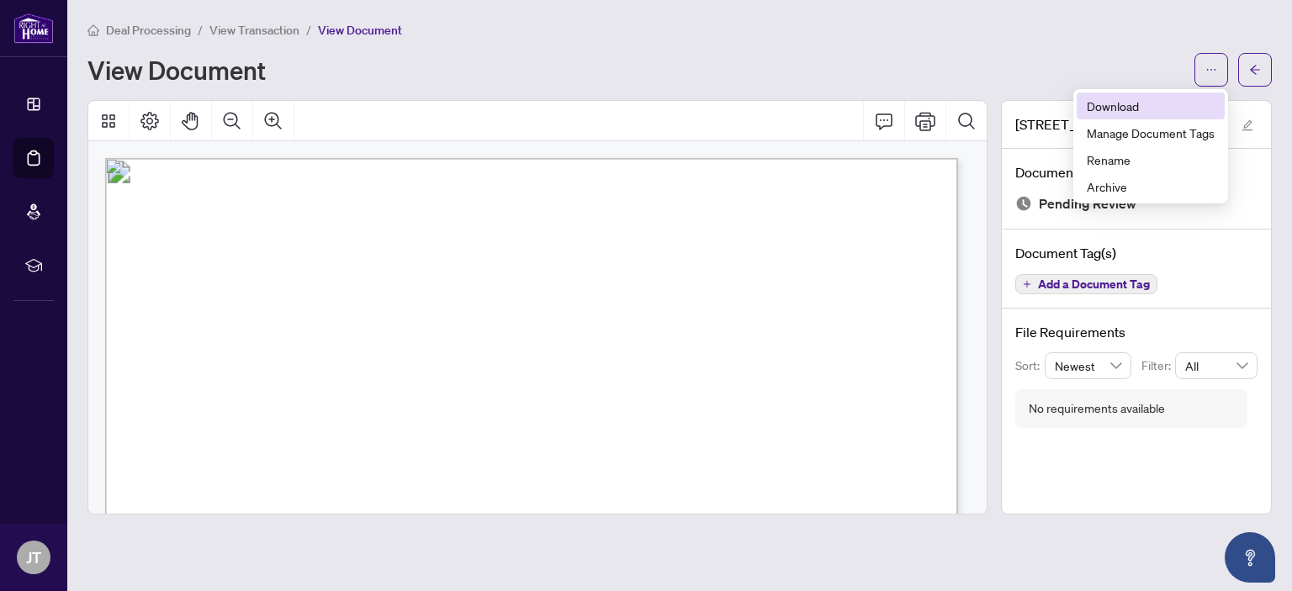
click at [1098, 110] on span "Download" at bounding box center [1151, 106] width 128 height 19
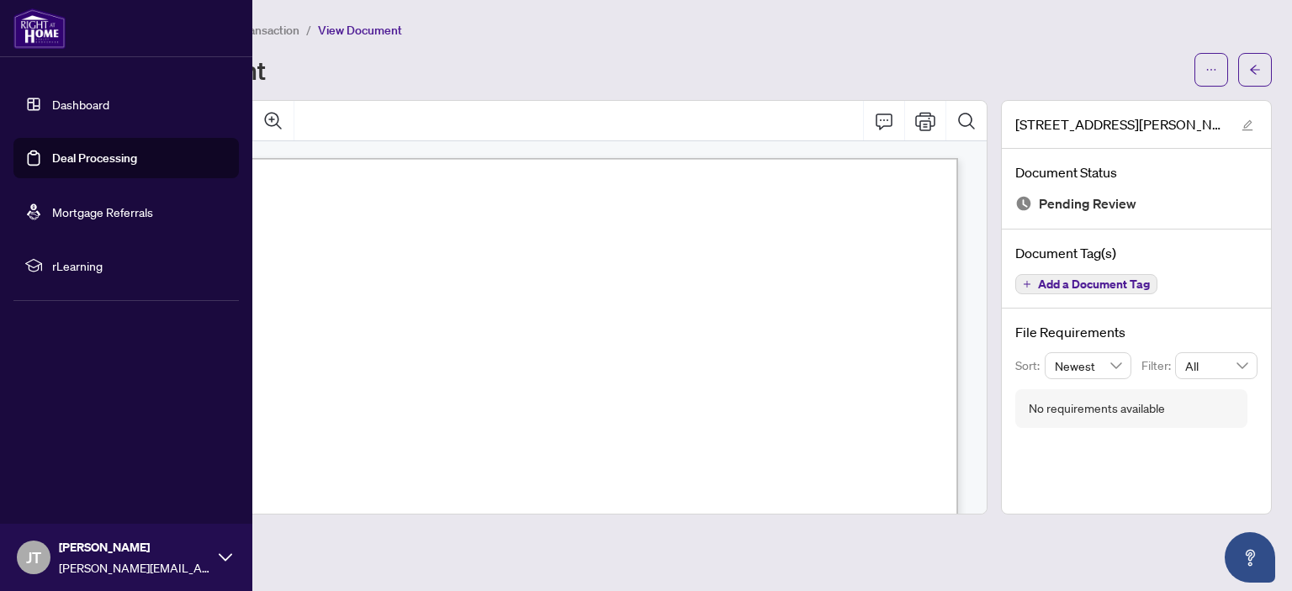
click at [52, 159] on link "Deal Processing" at bounding box center [94, 158] width 85 height 15
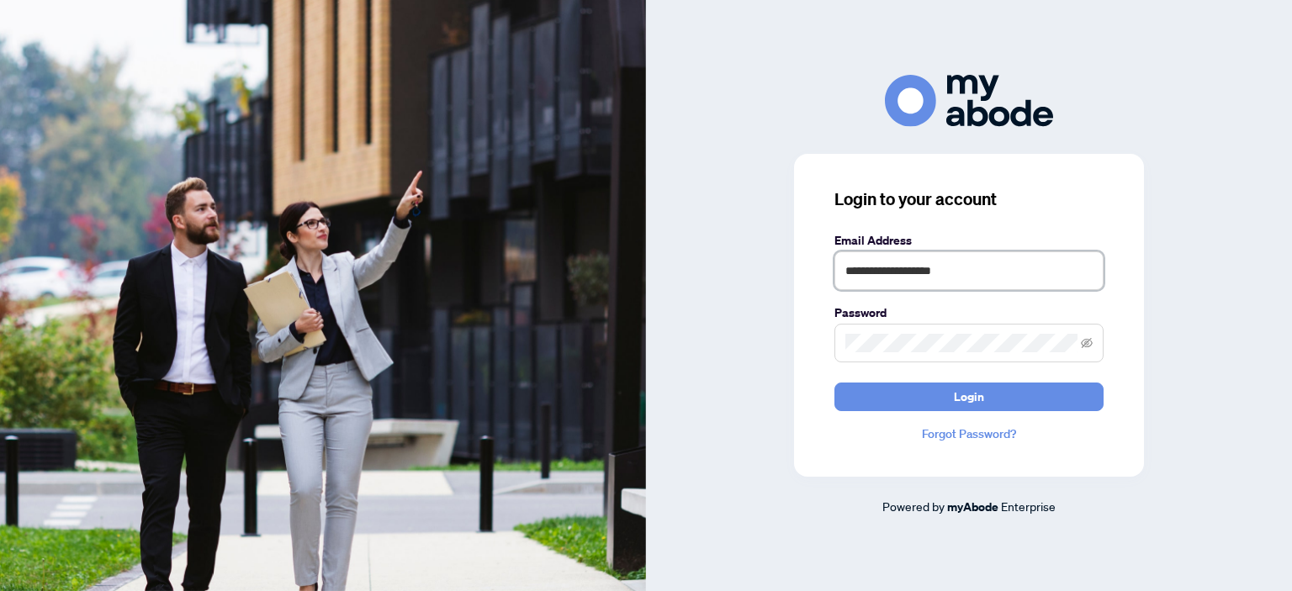
click at [948, 270] on input "**********" at bounding box center [968, 270] width 269 height 39
click at [939, 267] on input "**********" at bounding box center [968, 270] width 269 height 39
type input "**********"
click at [966, 407] on span "Login" at bounding box center [969, 397] width 30 height 27
